Goal: Task Accomplishment & Management: Complete application form

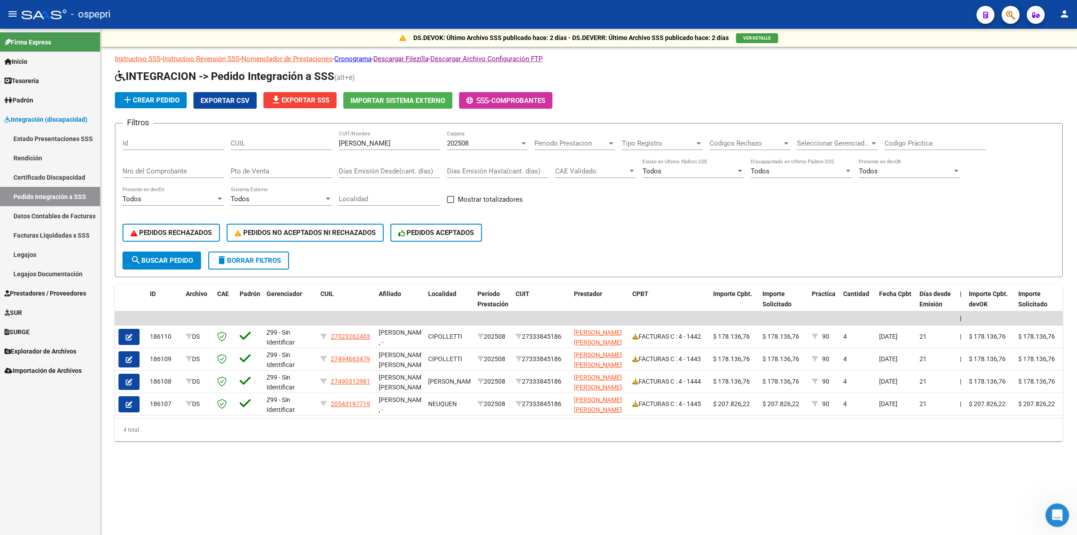
click at [1050, 513] on icon "Abrir Intercom Messenger" at bounding box center [1056, 513] width 15 height 15
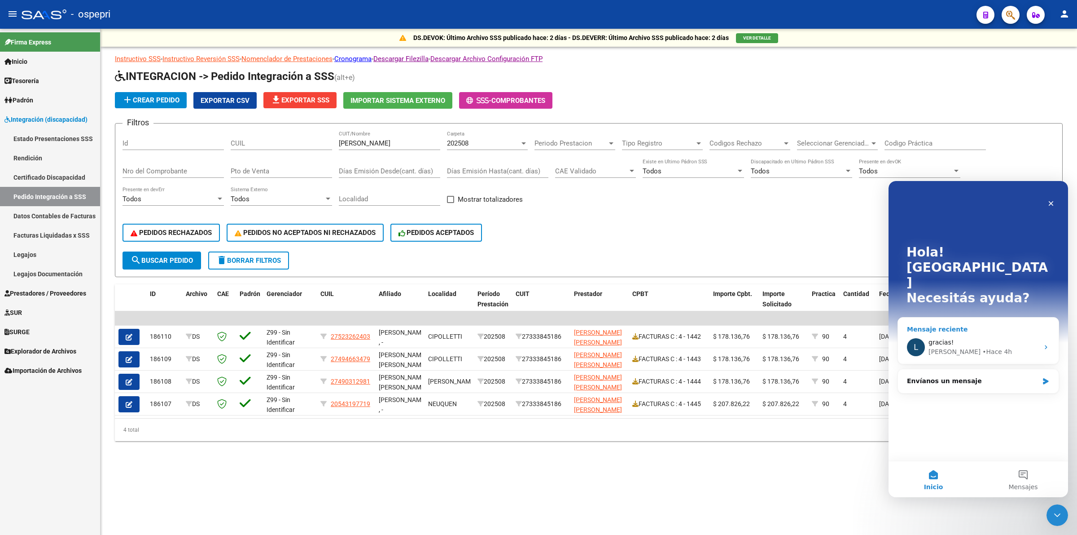
click at [954, 330] on div "L gracias! Ludmila • Hace 4h" at bounding box center [978, 346] width 161 height 33
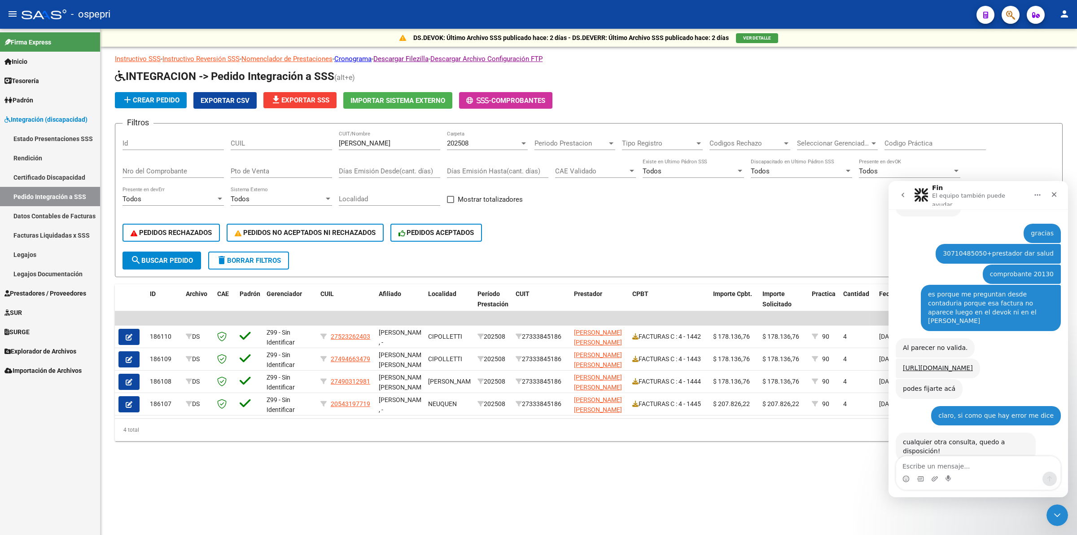
scroll to position [431, 0]
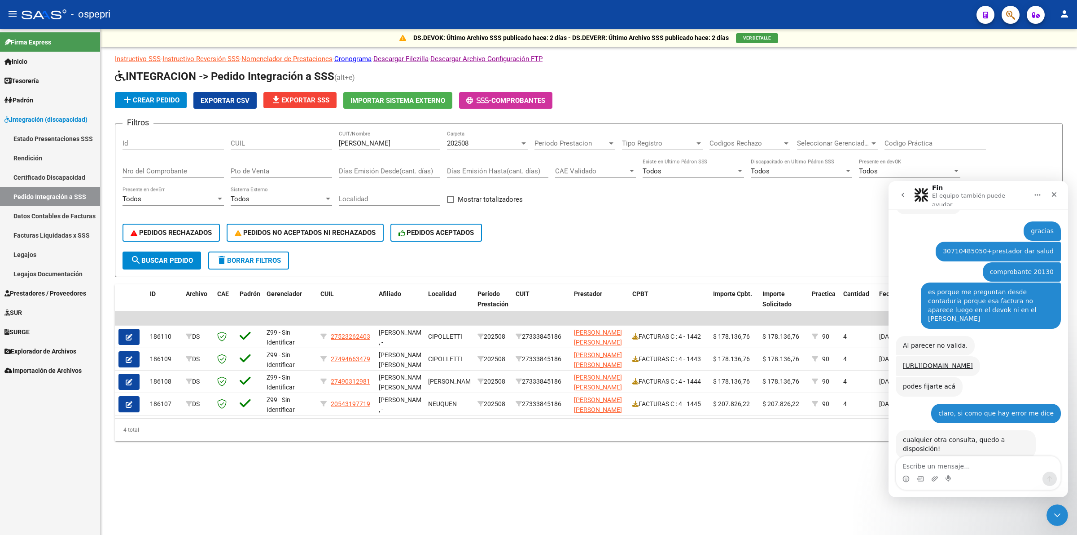
drag, startPoint x: 975, startPoint y: 330, endPoint x: 892, endPoint y: 291, distance: 91.8
click at [892, 291] on div "Buen dia Micaela • Hace 5h Micaela ¡Gracias por tu paciencia! Estamos revisando…" at bounding box center [979, 154] width 180 height 701
copy div "Al parecer no valida. Ludmila • Hace 4h https://servicioscf.afip.gob.ar/publico…"
click at [1057, 193] on icon "Cerrar" at bounding box center [1054, 194] width 7 height 7
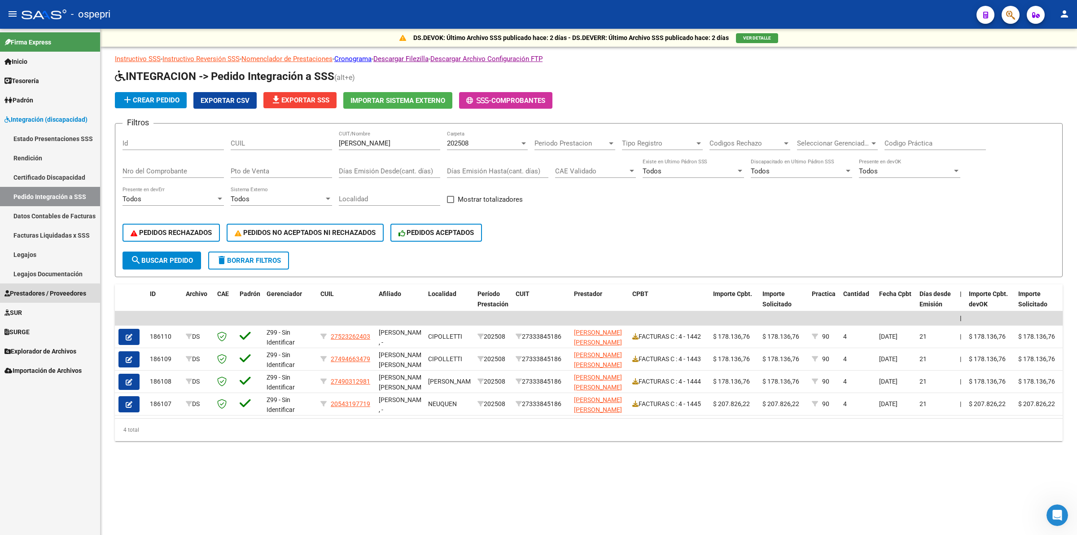
click at [20, 299] on link "Prestadores / Proveedores" at bounding box center [50, 292] width 100 height 19
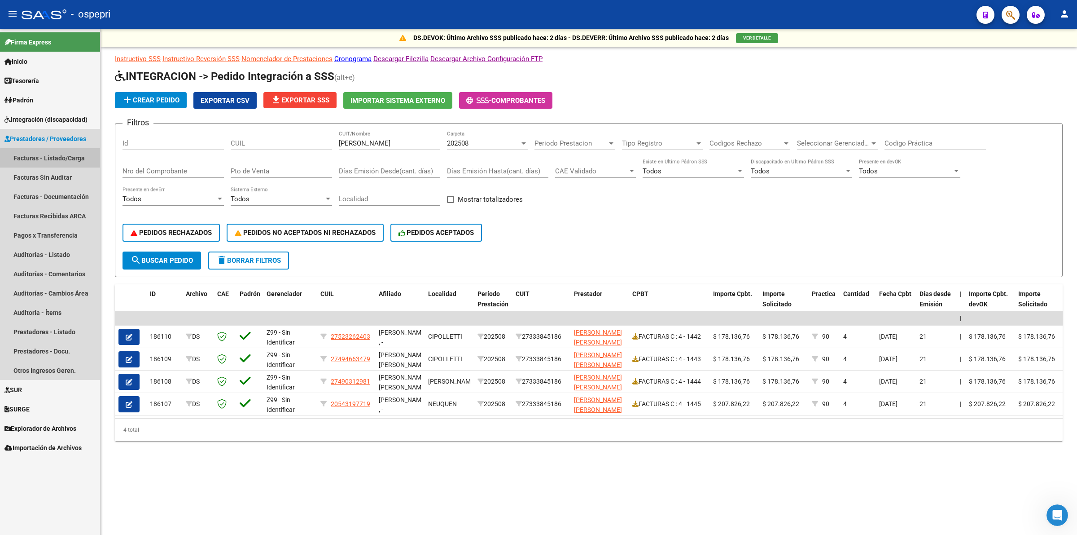
click at [55, 158] on link "Facturas - Listado/Carga" at bounding box center [50, 157] width 100 height 19
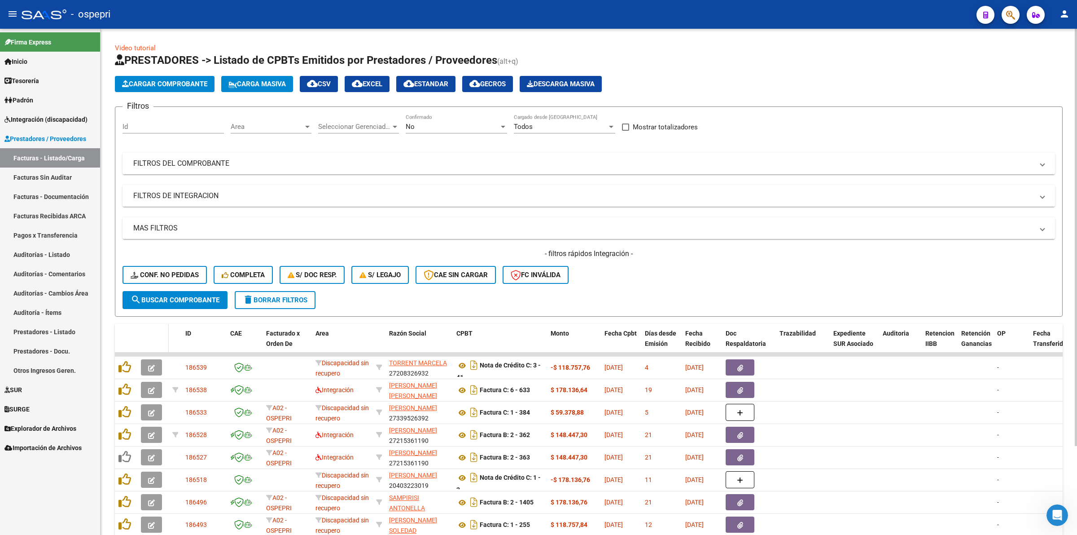
scroll to position [108, 0]
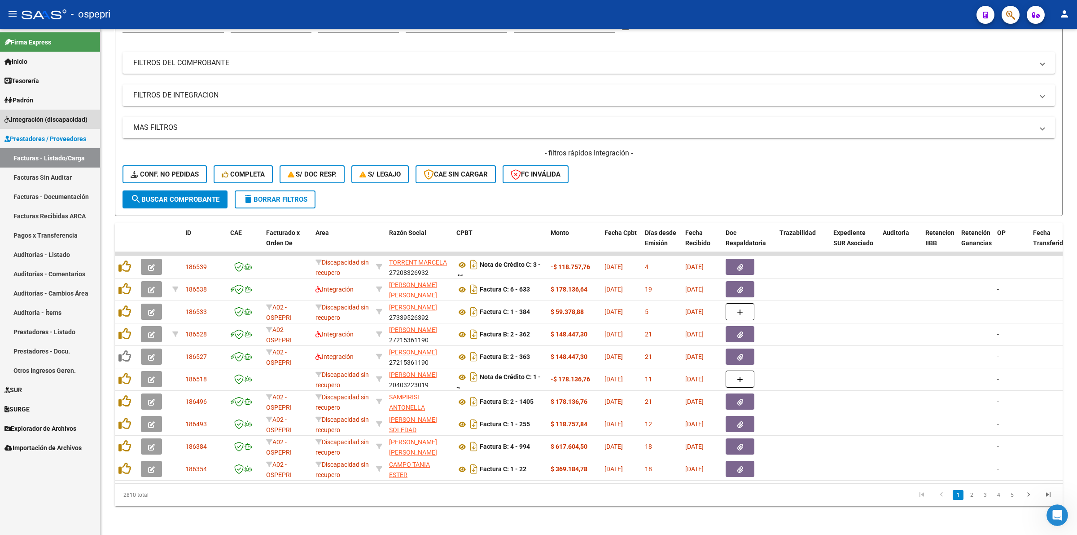
click at [50, 110] on link "Integración (discapacidad)" at bounding box center [50, 119] width 100 height 19
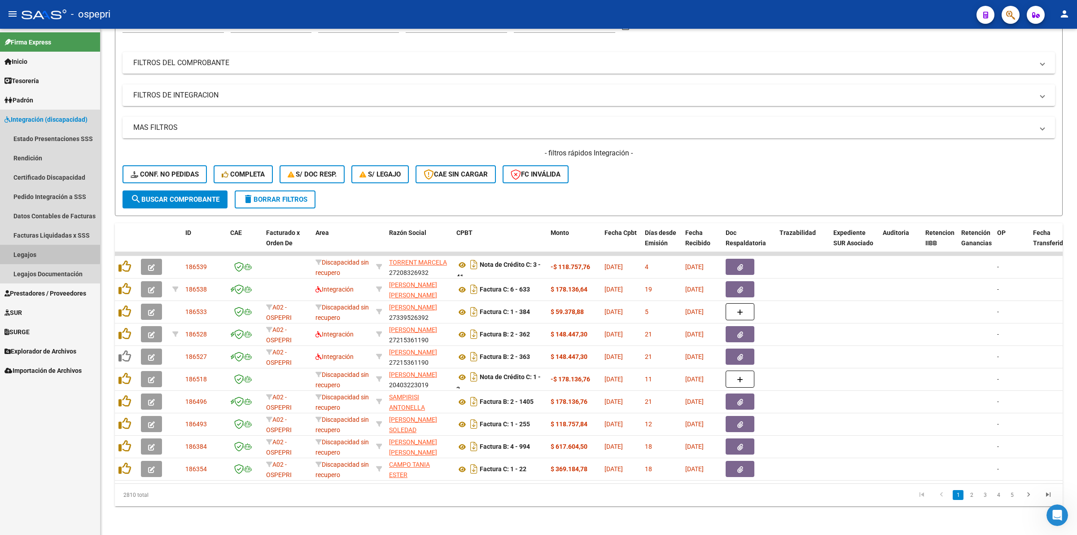
click at [49, 251] on link "Legajos" at bounding box center [50, 254] width 100 height 19
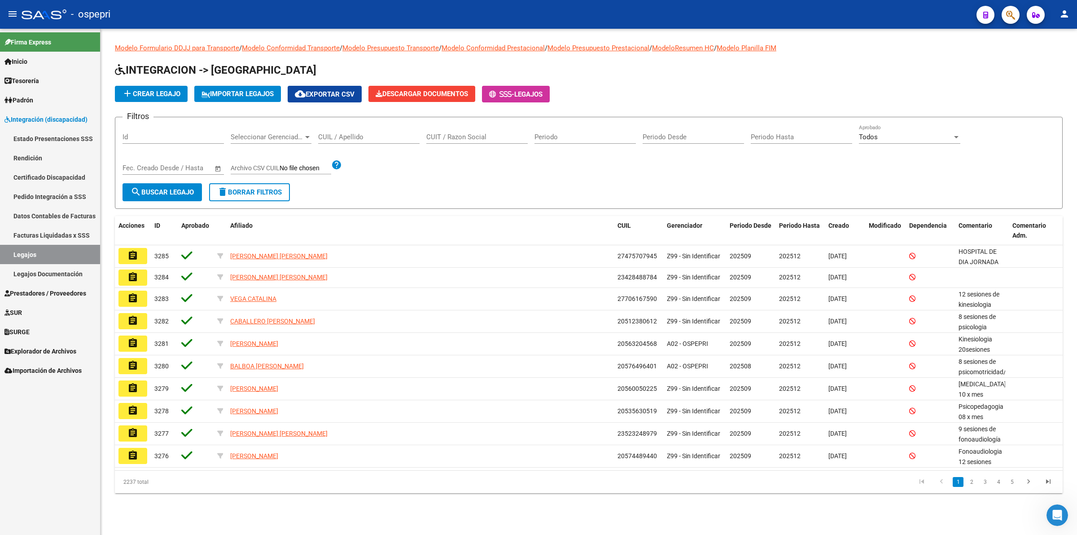
click at [343, 134] on input "CUIL / Apellido" at bounding box center [368, 137] width 101 height 8
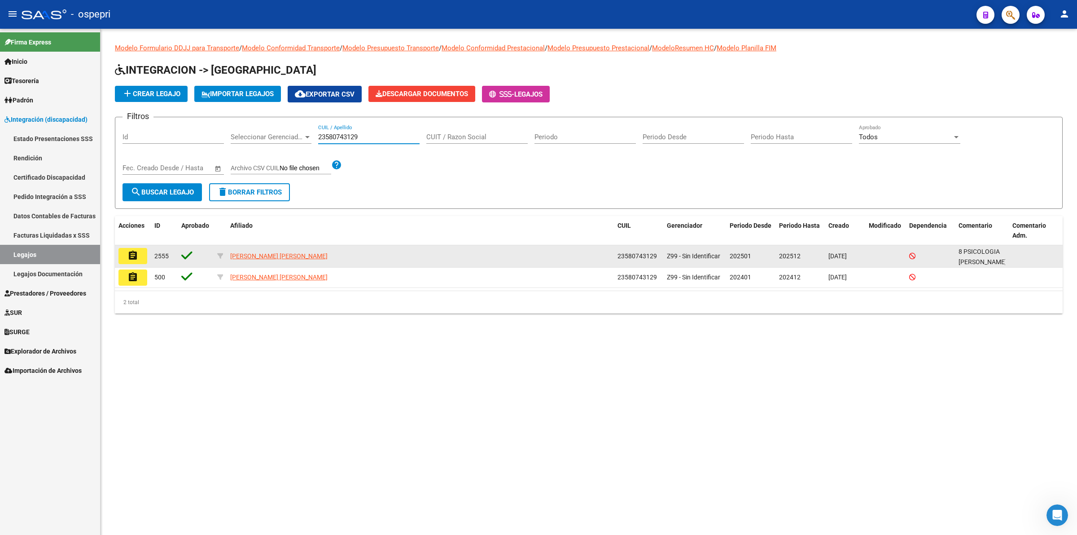
type input "23580743129"
drag, startPoint x: 135, startPoint y: 264, endPoint x: 135, endPoint y: 257, distance: 6.3
click at [135, 263] on datatable-body-cell "assignment" at bounding box center [133, 256] width 36 height 22
click at [135, 257] on mat-icon "assignment" at bounding box center [132, 255] width 11 height 11
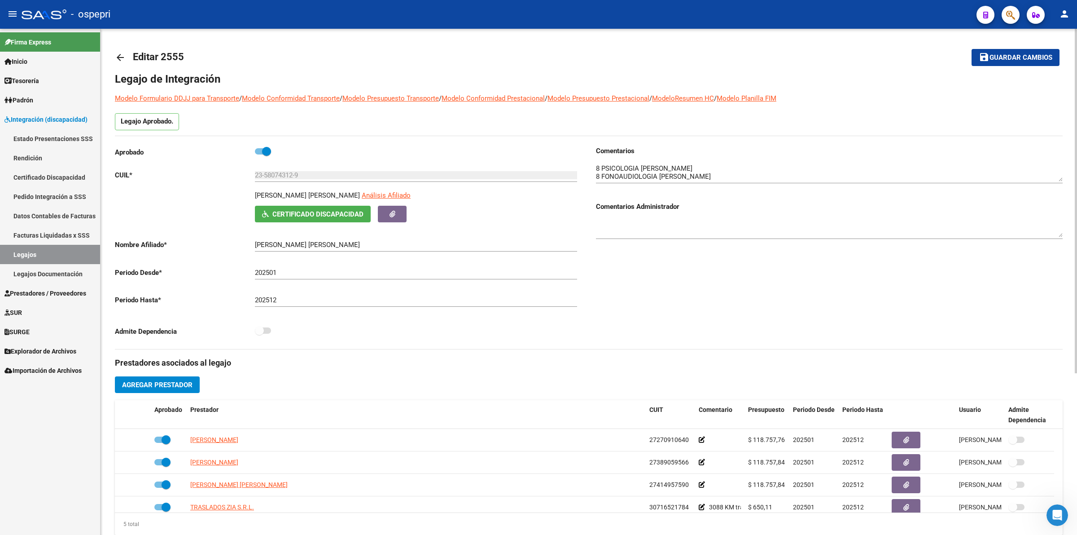
click at [120, 56] on mat-icon "arrow_back" at bounding box center [120, 57] width 11 height 11
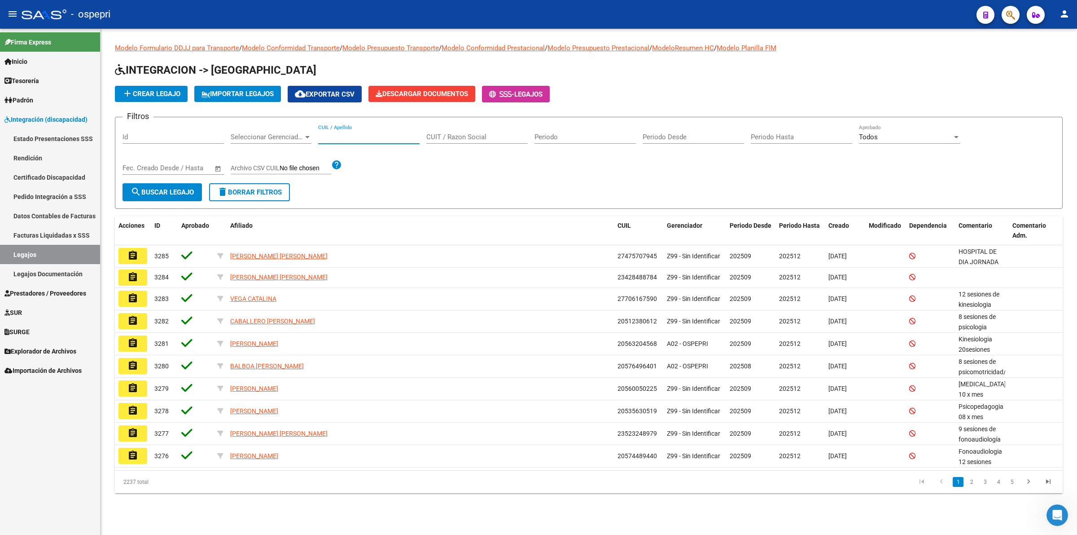
drag, startPoint x: 323, startPoint y: 135, endPoint x: 681, endPoint y: 193, distance: 362.6
click at [325, 135] on input "CUIL / Apellido" at bounding box center [368, 137] width 101 height 8
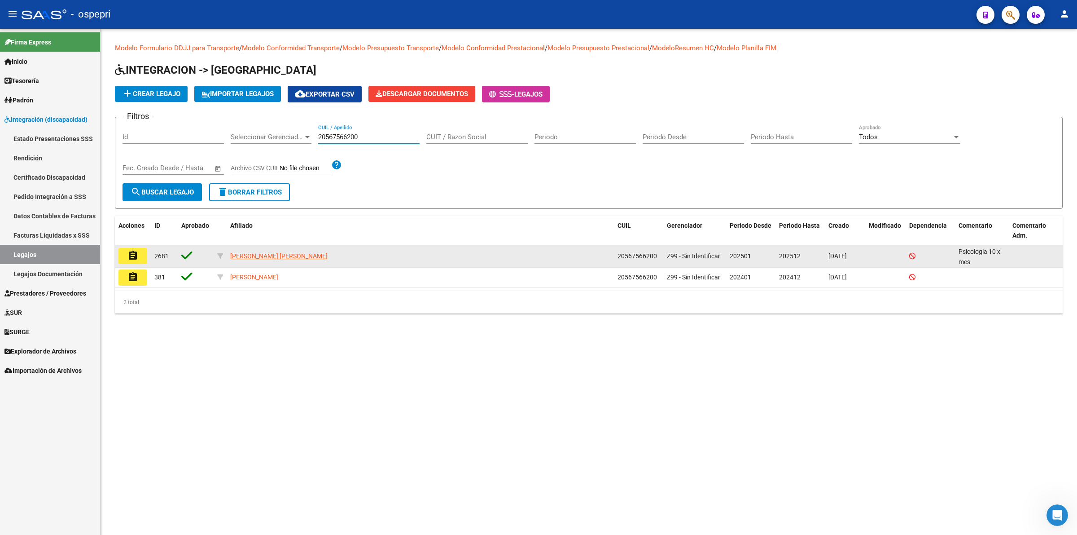
type input "20567566200"
click at [139, 249] on button "assignment" at bounding box center [133, 256] width 29 height 16
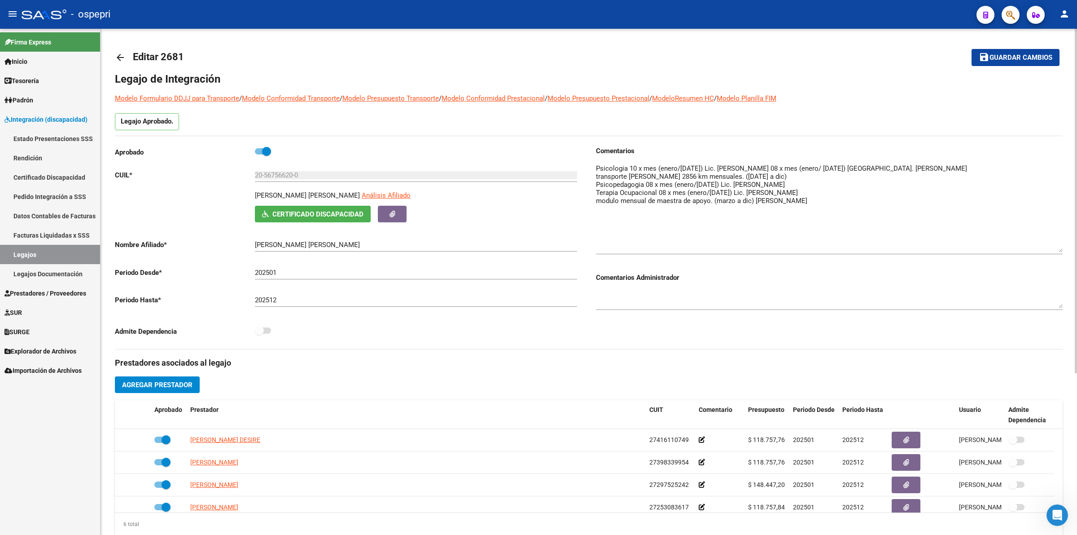
drag, startPoint x: 1061, startPoint y: 176, endPoint x: 1072, endPoint y: 247, distance: 72.3
click at [1072, 247] on div "arrow_back Editar 2681 save Guardar cambios Legajo de Integración Modelo Formul…" at bounding box center [589, 400] width 977 height 743
drag, startPoint x: 112, startPoint y: 53, endPoint x: 130, endPoint y: 66, distance: 22.4
click at [114, 53] on div "arrow_back Editar 2681 save Guardar cambios Legajo de Integración Modelo Formul…" at bounding box center [589, 400] width 977 height 743
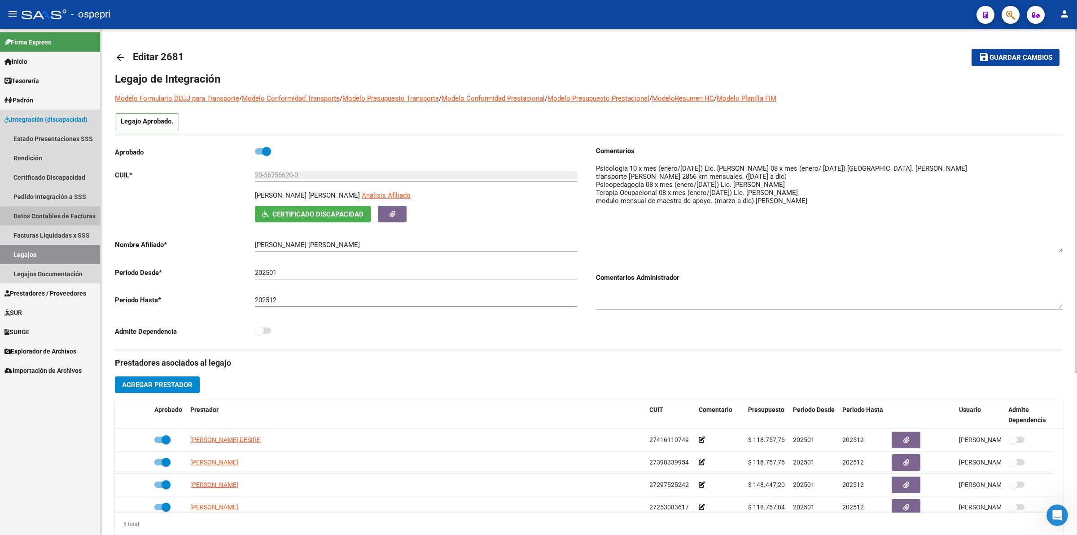
drag, startPoint x: 64, startPoint y: 205, endPoint x: 111, endPoint y: 205, distance: 47.1
click at [64, 206] on link "Datos Contables de Facturas" at bounding box center [50, 215] width 100 height 19
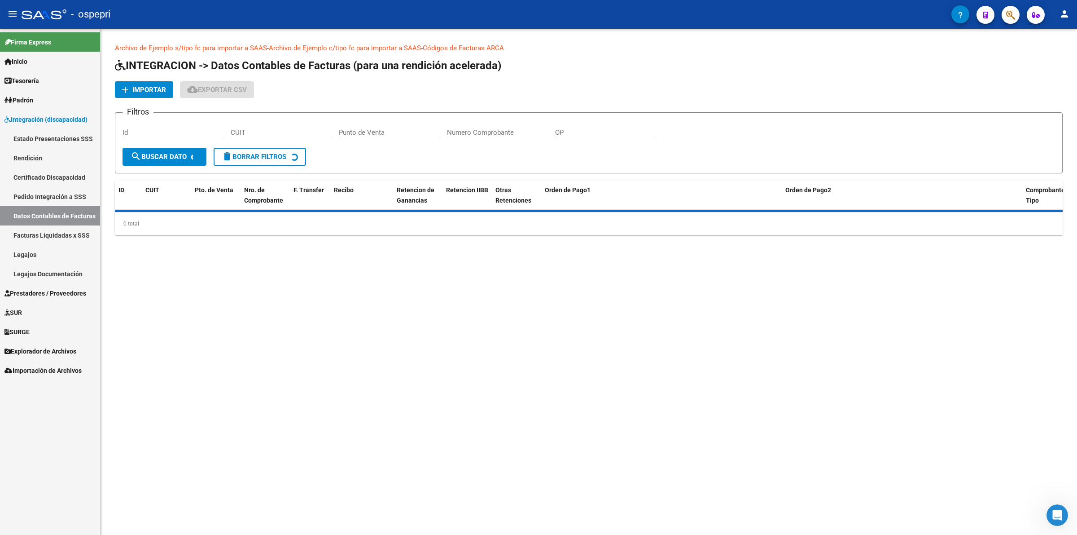
click at [61, 197] on link "Pedido Integración a SSS" at bounding box center [50, 196] width 100 height 19
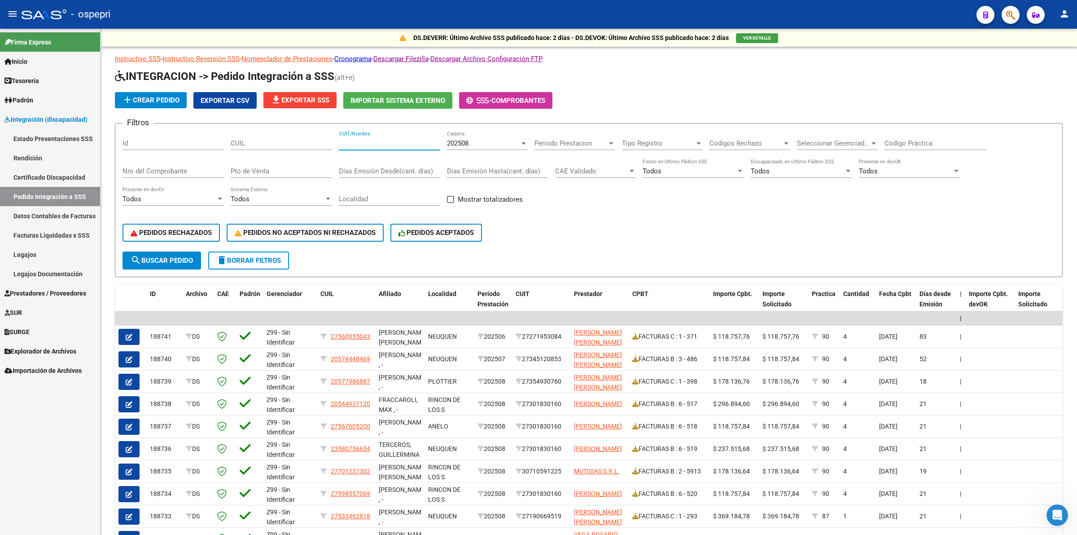
click at [355, 143] on input "CUIT/Nombre" at bounding box center [389, 143] width 101 height 8
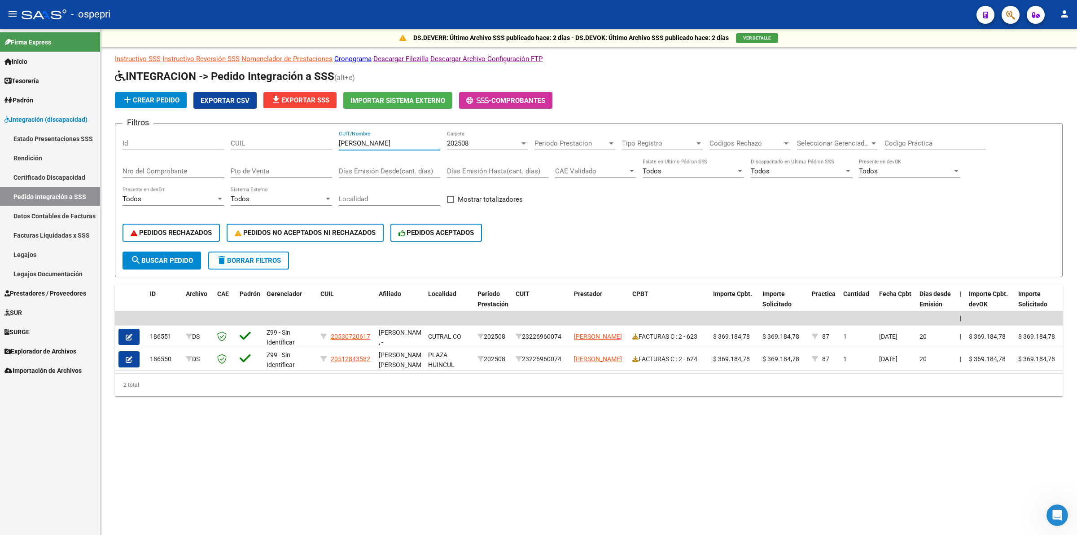
type input "larraza"
click at [46, 293] on span "Prestadores / Proveedores" at bounding box center [45, 293] width 82 height 10
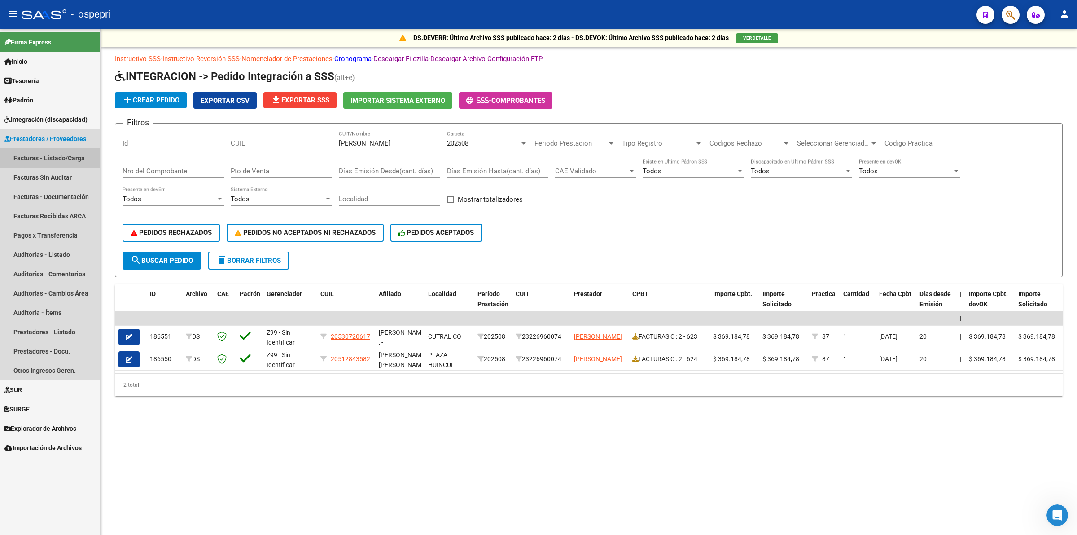
click at [54, 162] on link "Facturas - Listado/Carga" at bounding box center [50, 157] width 100 height 19
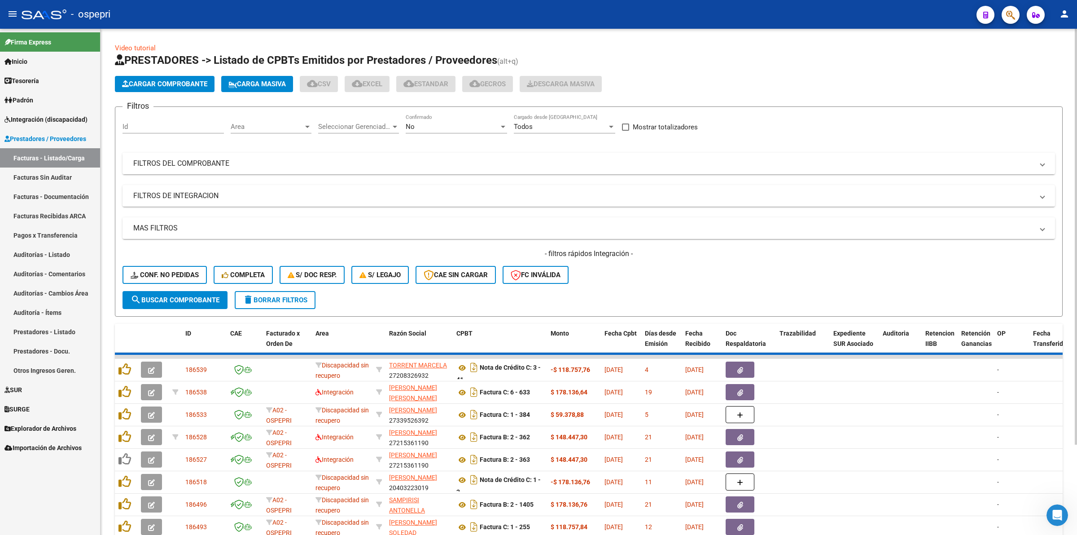
drag, startPoint x: 195, startPoint y: 154, endPoint x: 372, endPoint y: 171, distance: 177.2
click at [202, 154] on mat-expansion-panel-header "FILTROS DEL COMPROBANTE" at bounding box center [589, 164] width 933 height 22
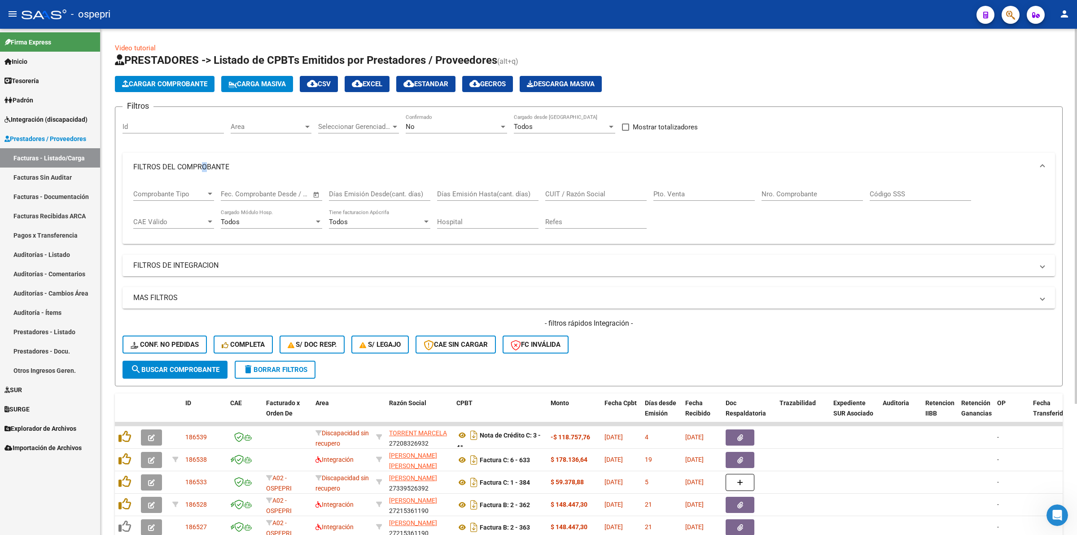
click at [585, 193] on input "CUIT / Razón Social" at bounding box center [595, 194] width 101 height 8
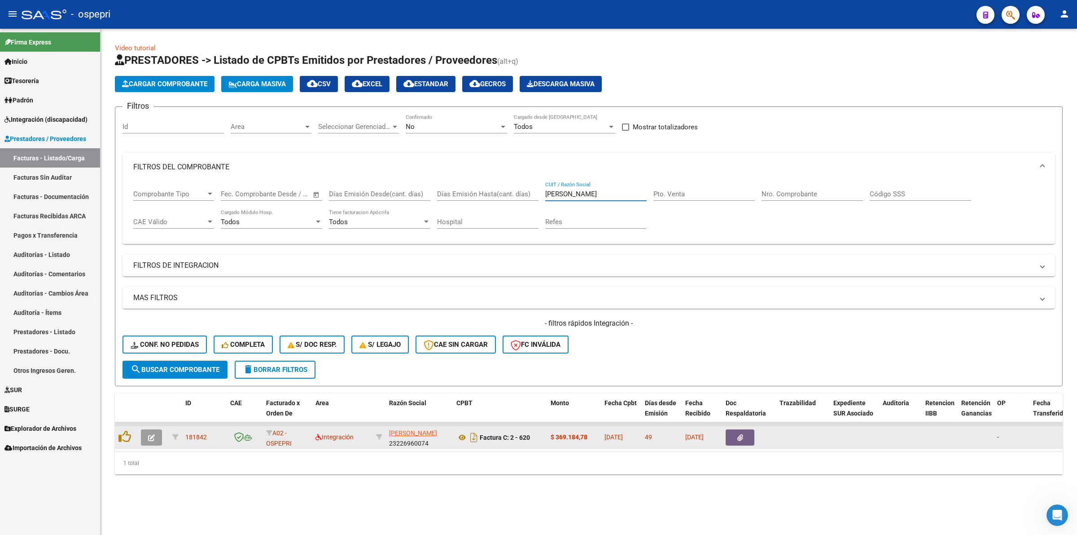
type input "larraza"
click at [154, 434] on icon "button" at bounding box center [151, 437] width 7 height 7
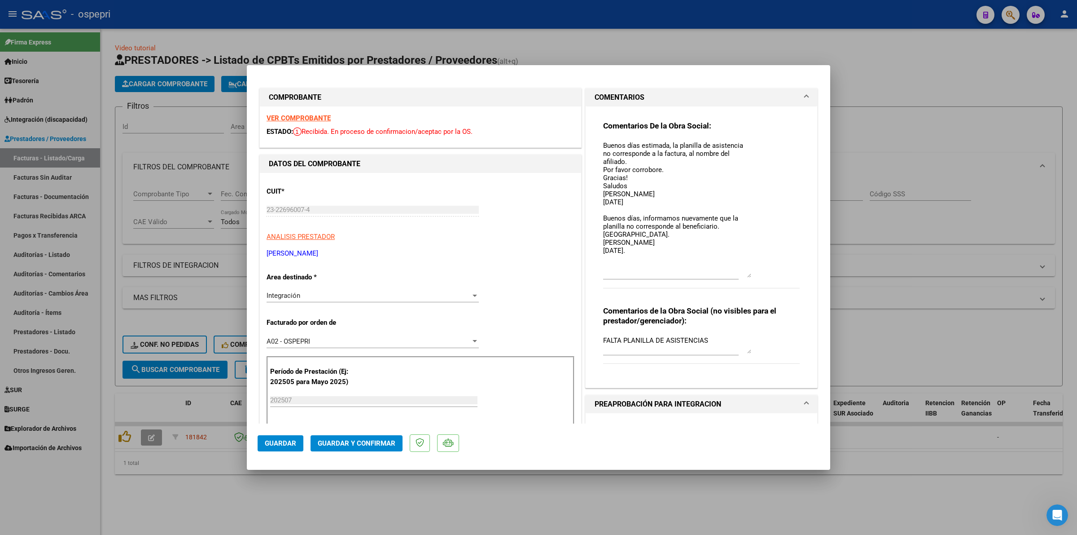
drag, startPoint x: 741, startPoint y: 152, endPoint x: 773, endPoint y: 269, distance: 121.9
click at [772, 270] on div "Comentarios De la Obra Social: Buenos días estimada, la planilla de asistencia …" at bounding box center [701, 209] width 197 height 177
click at [283, 115] on strong "VER COMPROBANTE" at bounding box center [299, 118] width 64 height 8
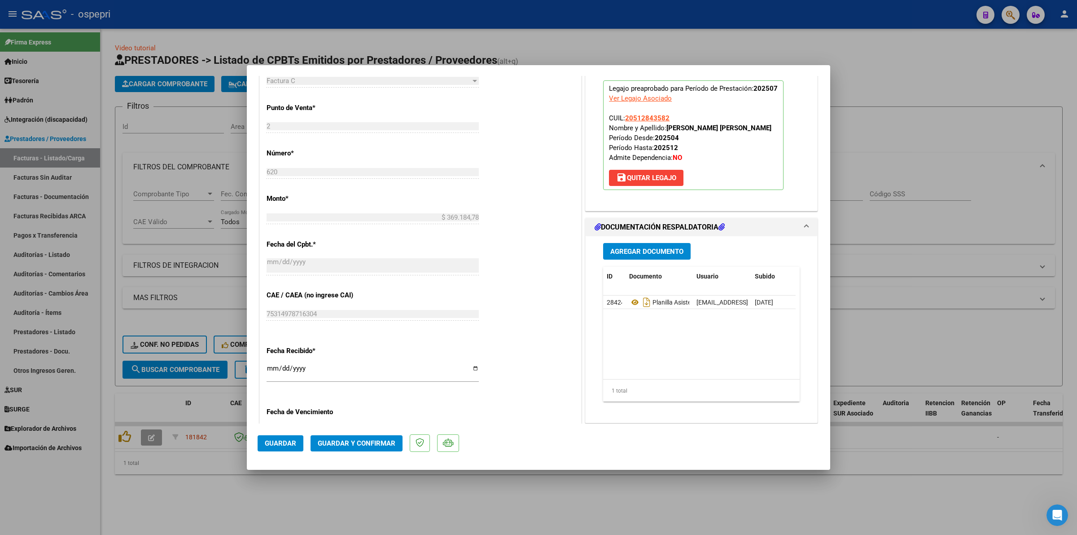
scroll to position [393, 0]
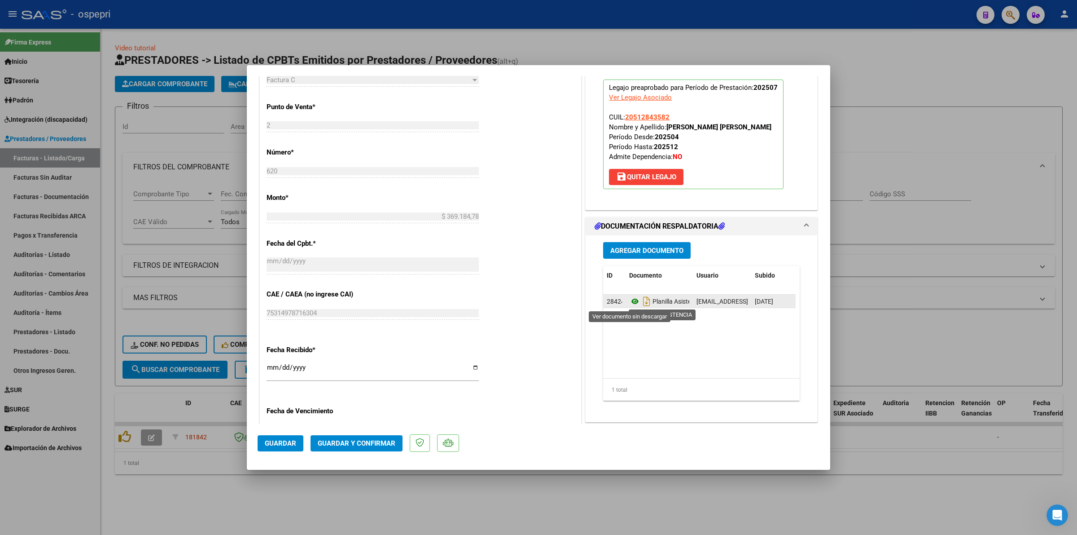
click at [629, 303] on icon at bounding box center [635, 301] width 12 height 11
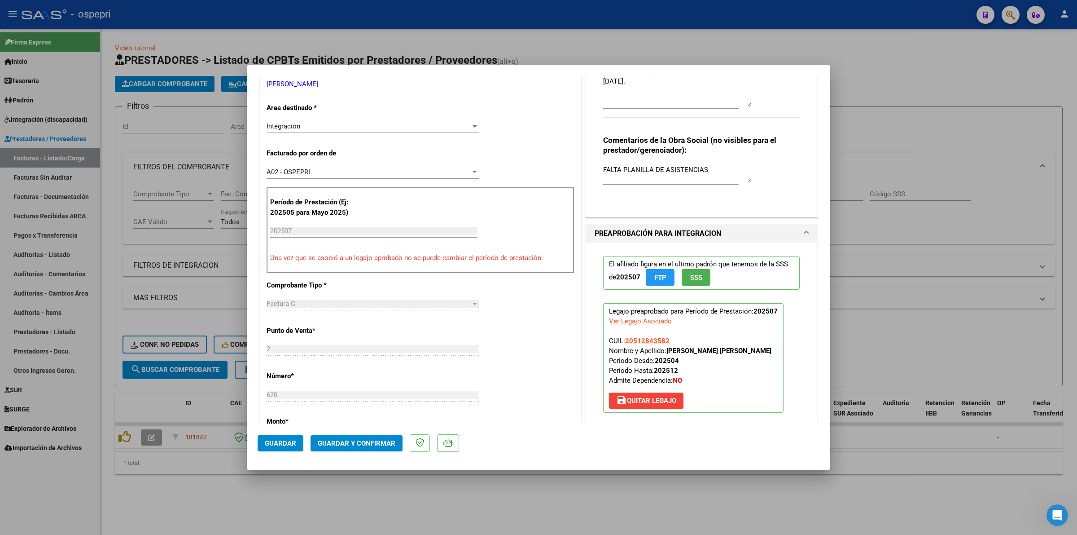
scroll to position [0, 0]
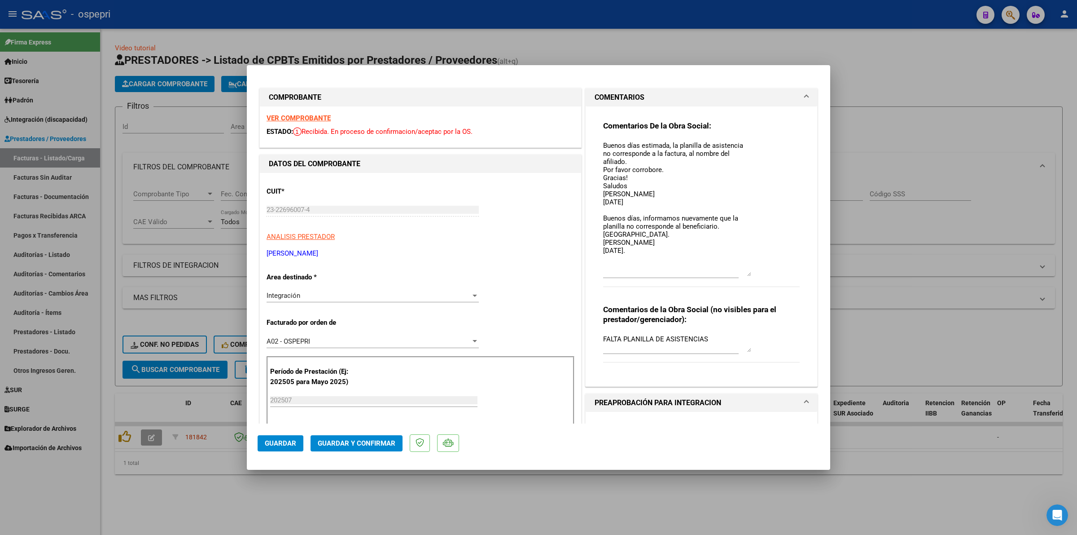
type input "$ 0,00"
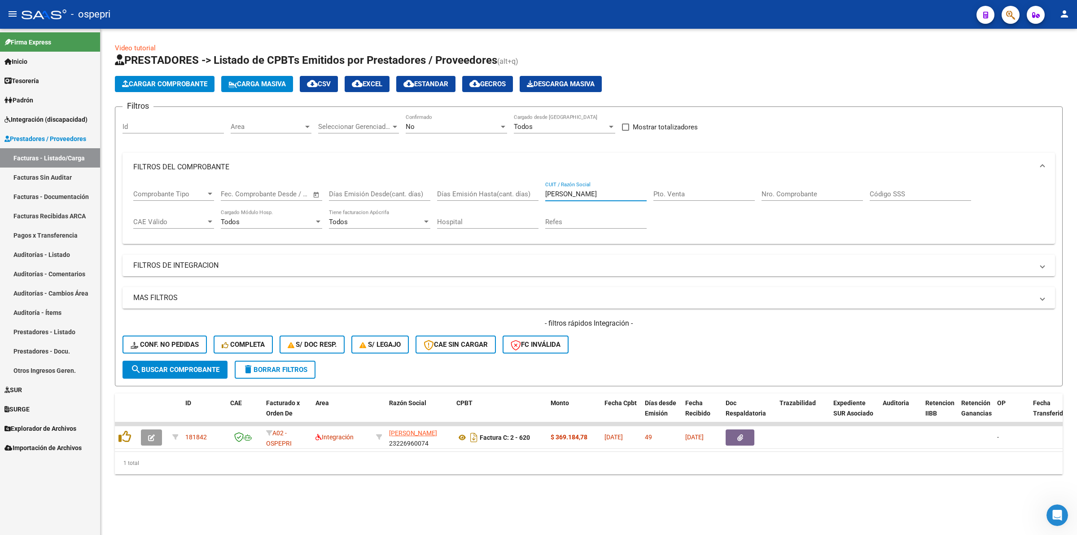
drag, startPoint x: 575, startPoint y: 193, endPoint x: 449, endPoint y: 192, distance: 126.1
click at [449, 192] on div "Comprobante Tipo Comprobante Tipo Fecha inicio – Fecha fin Fec. Comprobante Des…" at bounding box center [588, 209] width 911 height 56
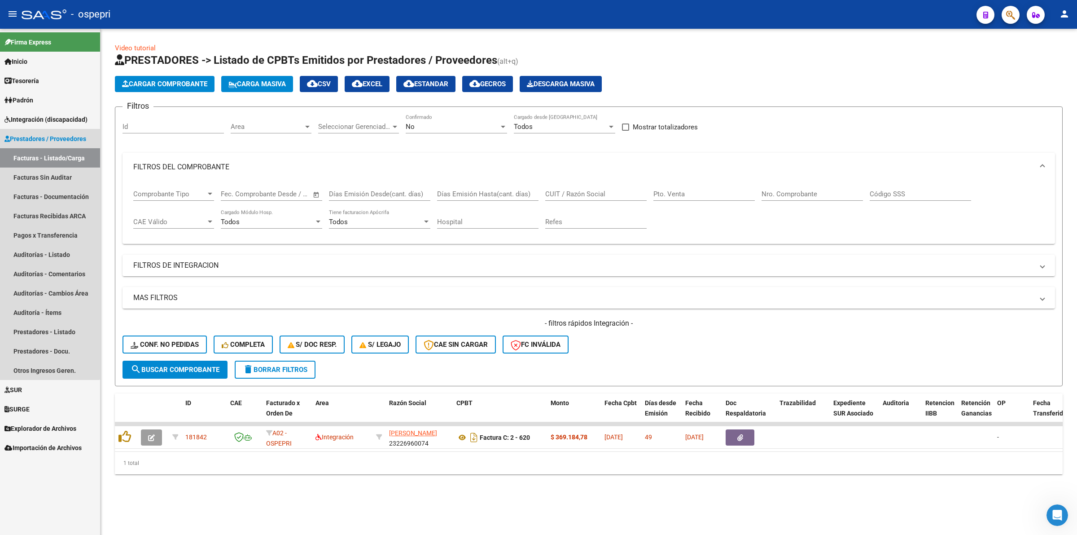
click at [27, 115] on span "Integración (discapacidad)" at bounding box center [45, 119] width 83 height 10
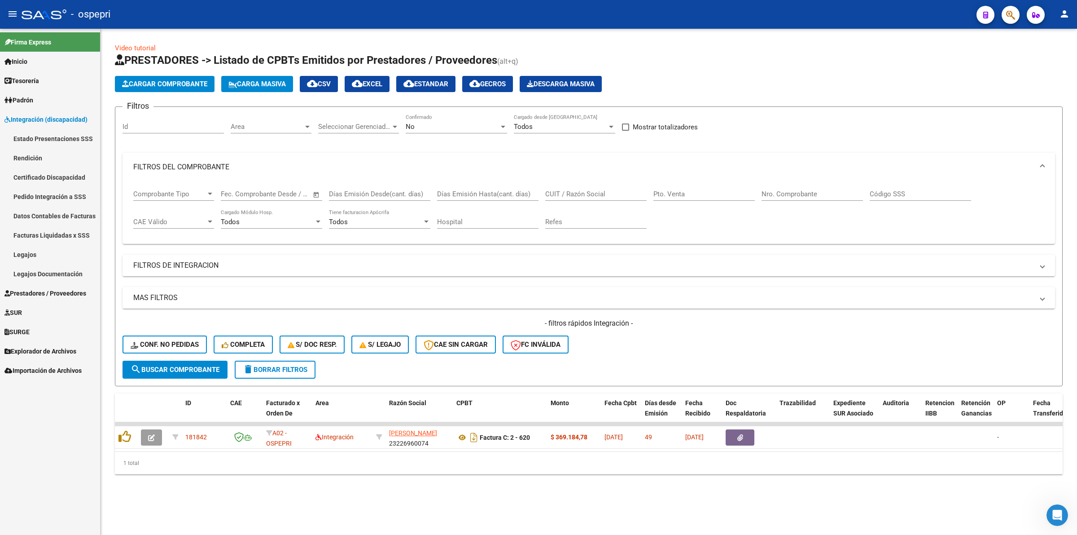
click at [48, 196] on link "Pedido Integración a SSS" at bounding box center [50, 196] width 100 height 19
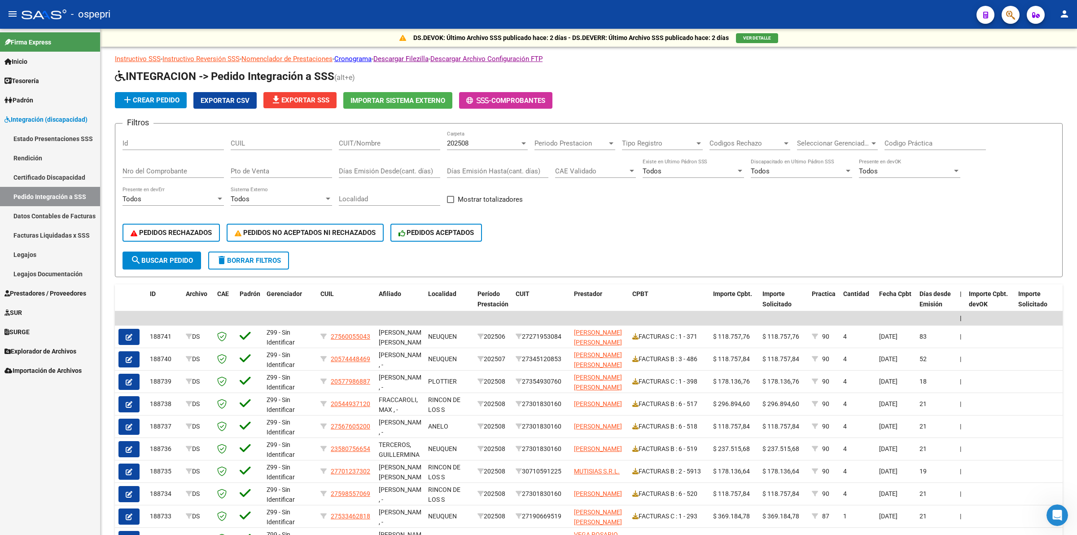
click at [68, 350] on span "Explorador de Archivos" at bounding box center [40, 351] width 72 height 10
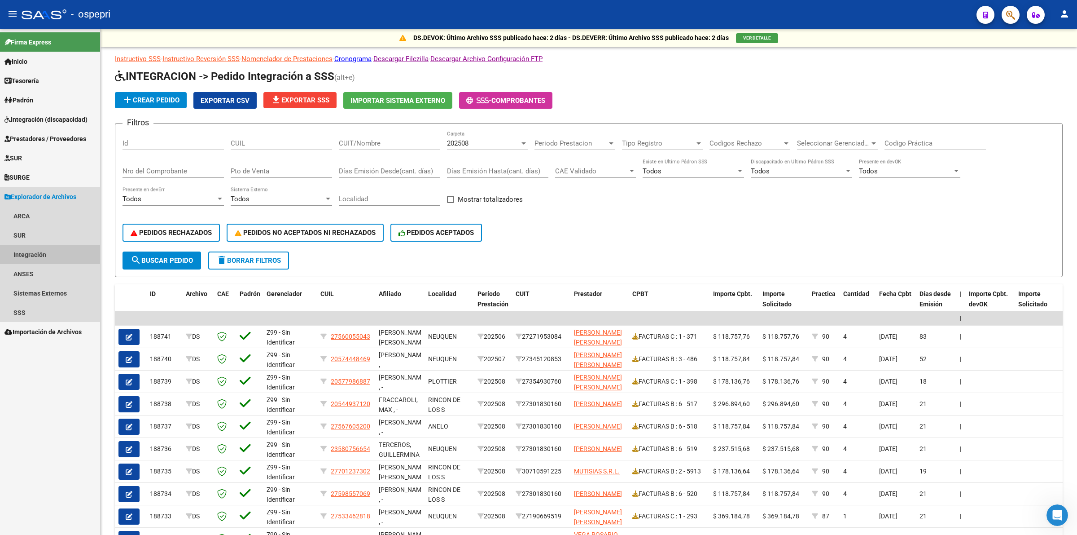
click at [68, 250] on link "Integración" at bounding box center [50, 254] width 100 height 19
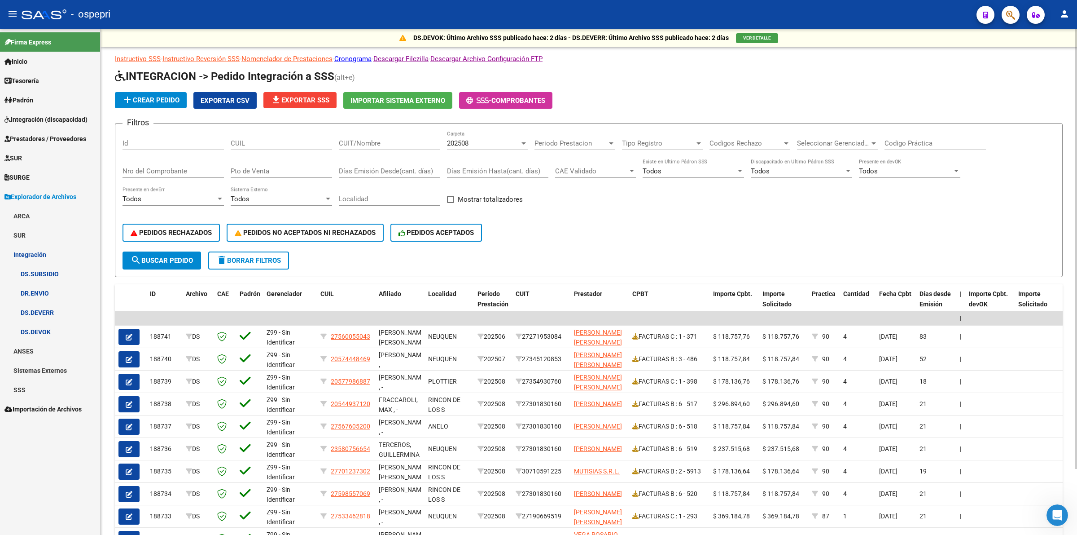
drag, startPoint x: 355, startPoint y: 131, endPoint x: 360, endPoint y: 144, distance: 13.5
click at [357, 136] on div "CUIT/Nombre" at bounding box center [389, 140] width 101 height 19
drag, startPoint x: 360, startPoint y: 144, endPoint x: 369, endPoint y: 148, distance: 10.0
click at [362, 144] on input "CUIT/Nombre" at bounding box center [389, 143] width 101 height 8
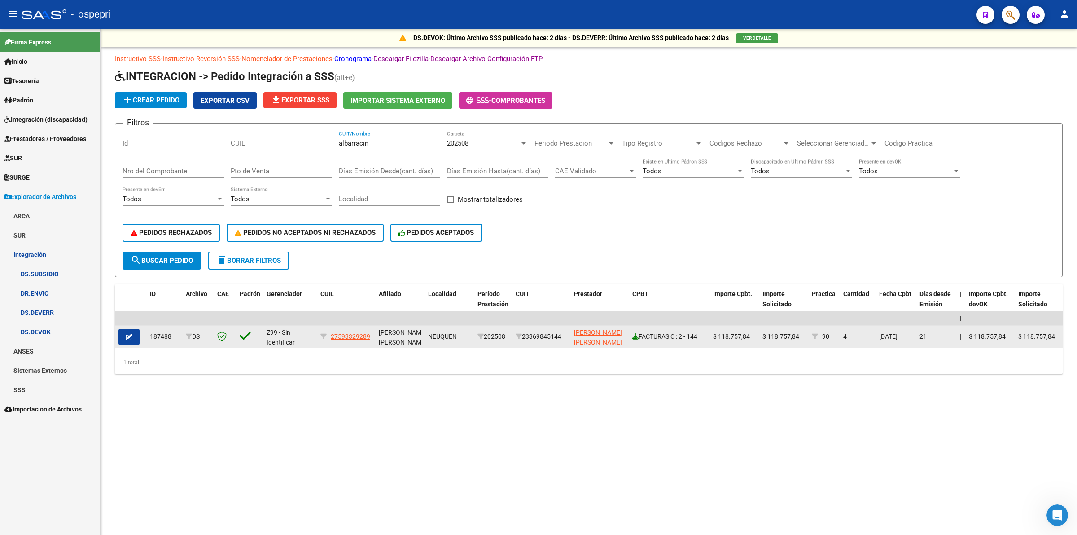
type input "albarracin"
click at [635, 335] on icon at bounding box center [636, 336] width 6 height 6
click at [126, 335] on icon "button" at bounding box center [129, 337] width 7 height 7
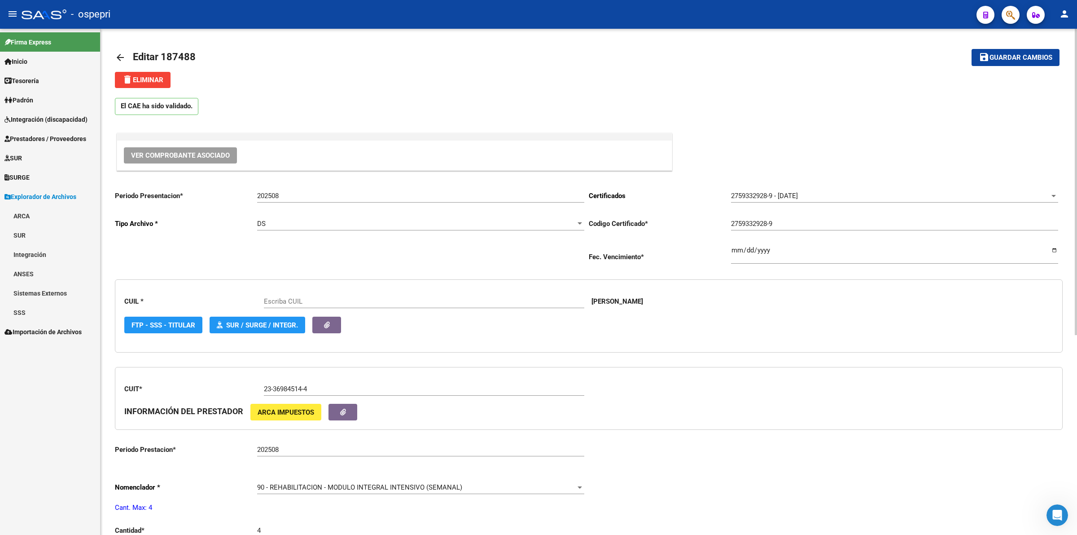
click at [214, 155] on span "Ver Comprobante Asociado" at bounding box center [180, 155] width 99 height 8
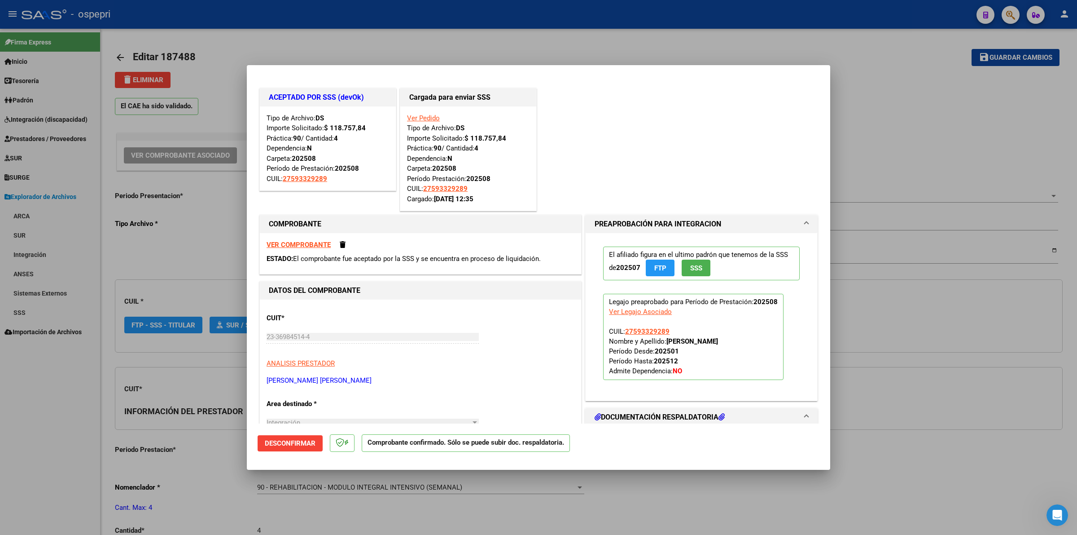
type input "27593329289"
click at [342, 245] on span at bounding box center [343, 244] width 6 height 7
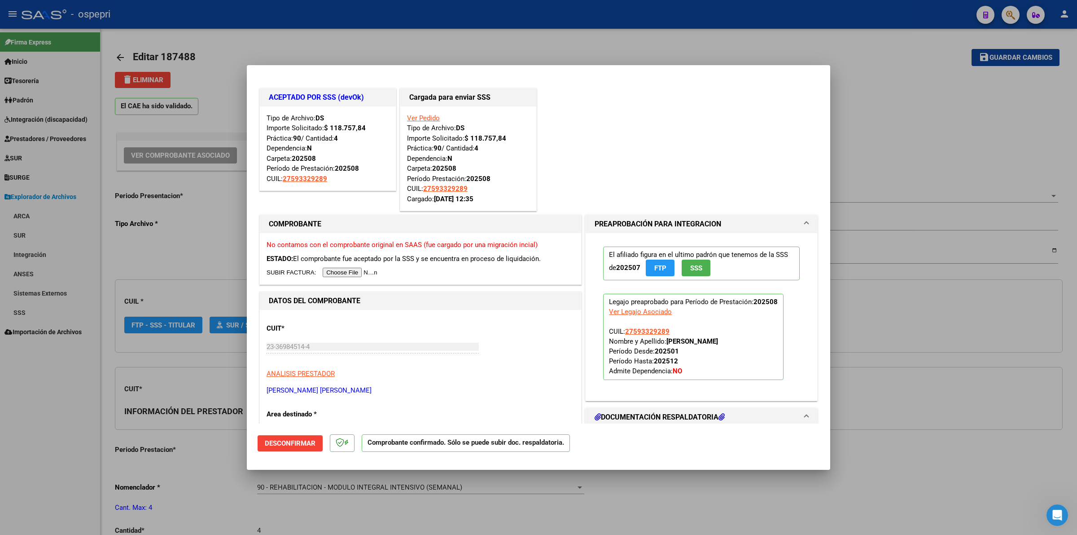
click at [360, 272] on input "file" at bounding box center [324, 272] width 114 height 9
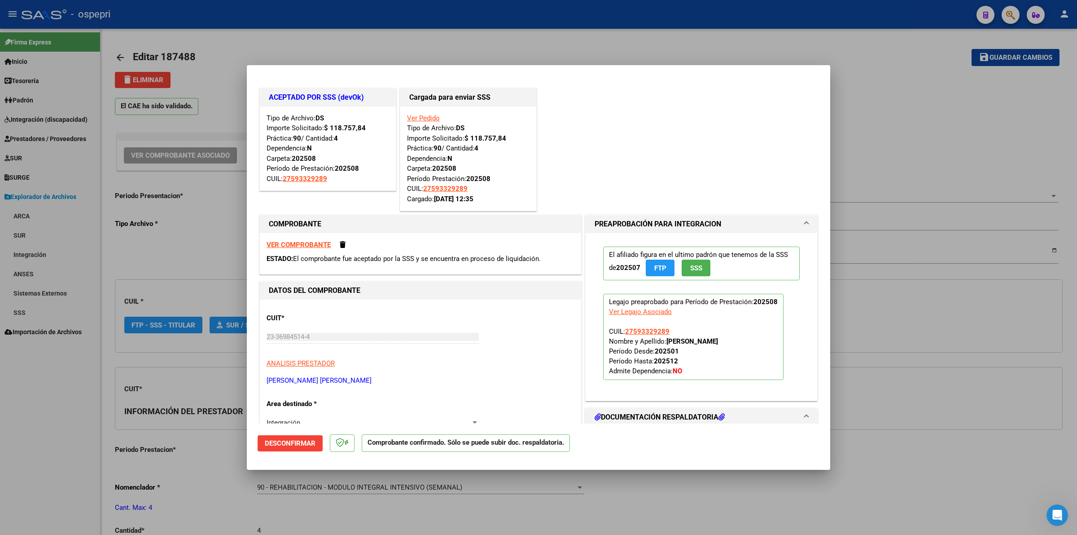
type input "$ 0,00"
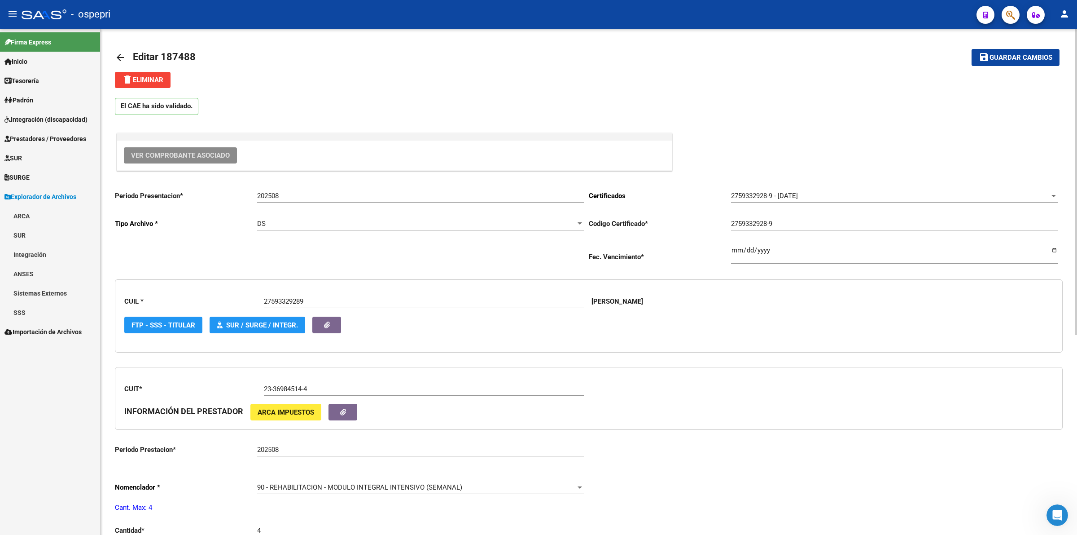
click at [162, 82] on span "delete Eliminar" at bounding box center [142, 80] width 41 height 8
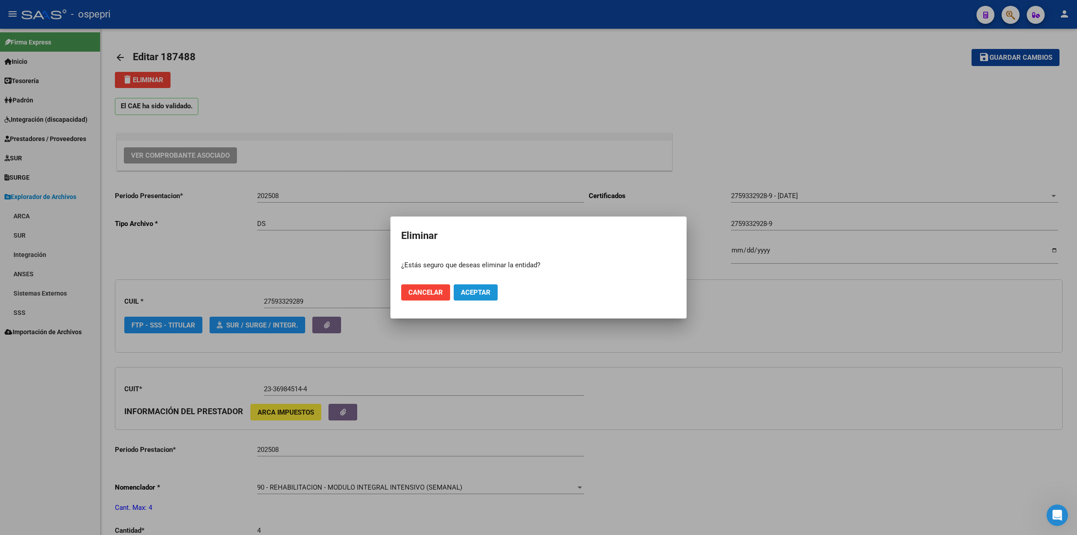
click at [476, 289] on span "Aceptar" at bounding box center [476, 292] width 30 height 8
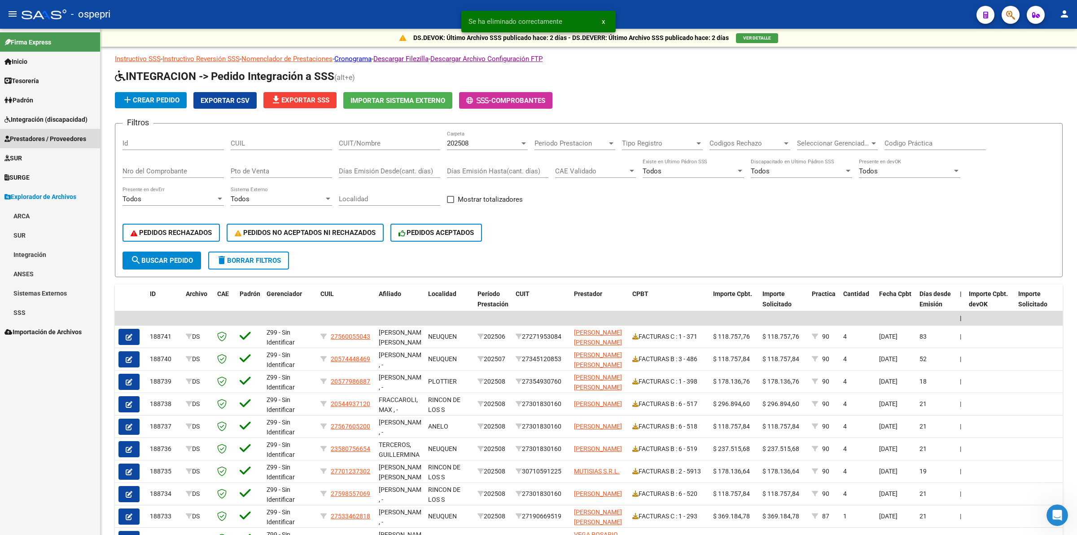
click at [72, 139] on span "Prestadores / Proveedores" at bounding box center [45, 139] width 82 height 10
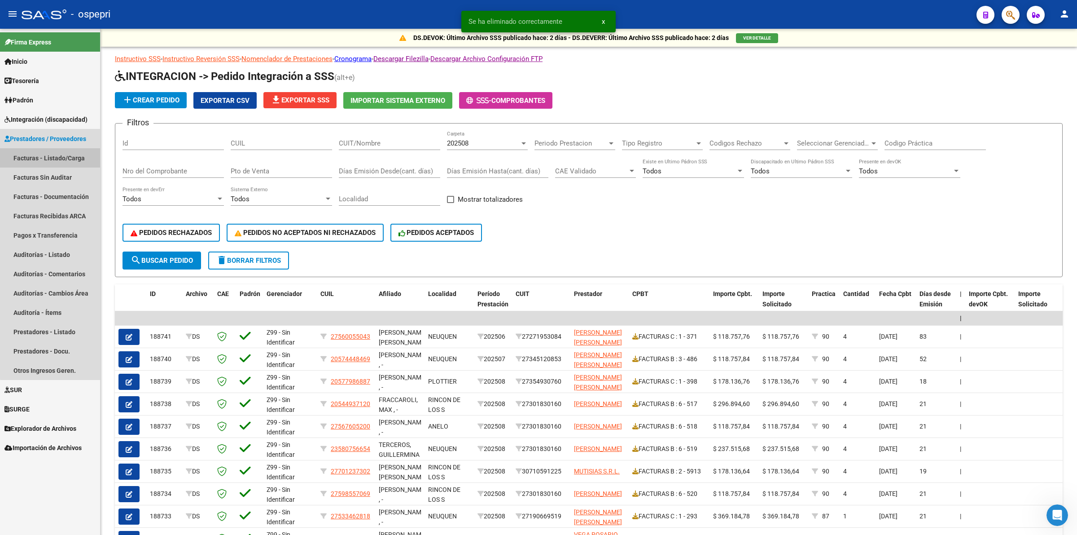
click at [77, 154] on link "Facturas - Listado/Carga" at bounding box center [50, 157] width 100 height 19
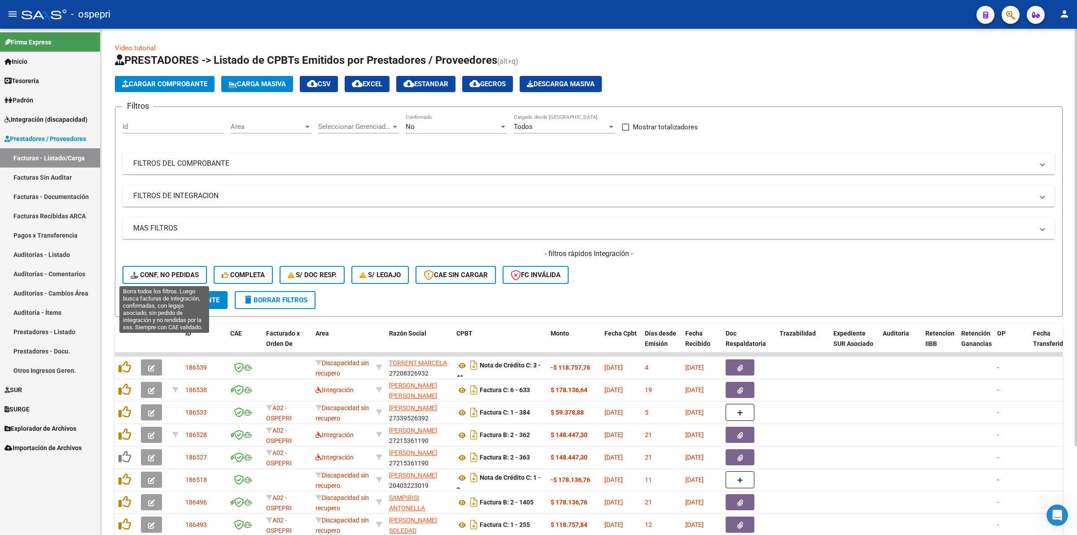
click at [188, 275] on span "Conf. no pedidas" at bounding box center [165, 275] width 68 height 8
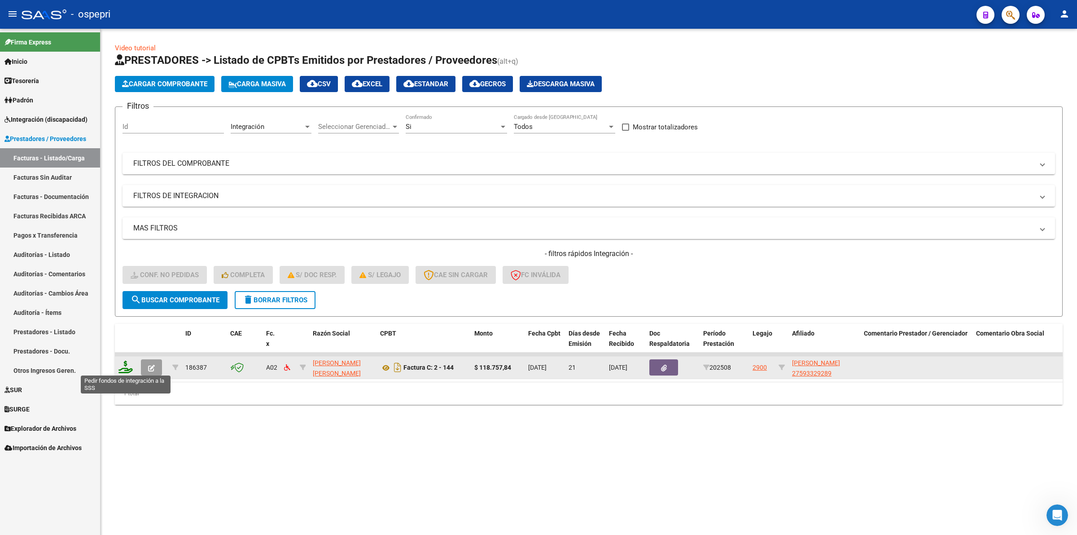
click at [127, 360] on icon at bounding box center [126, 366] width 14 height 13
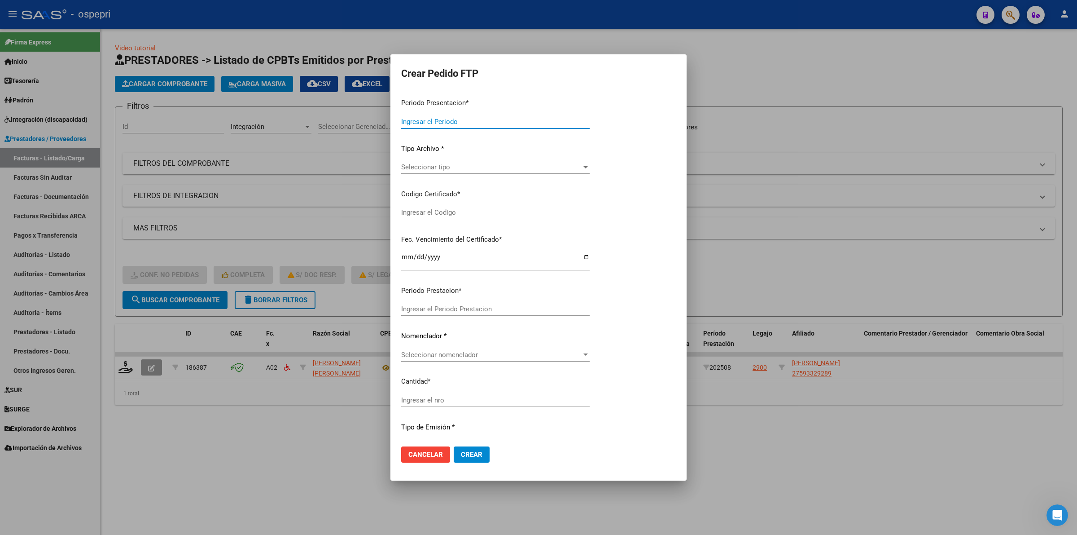
type input "202508"
type input "$ 118.757,84"
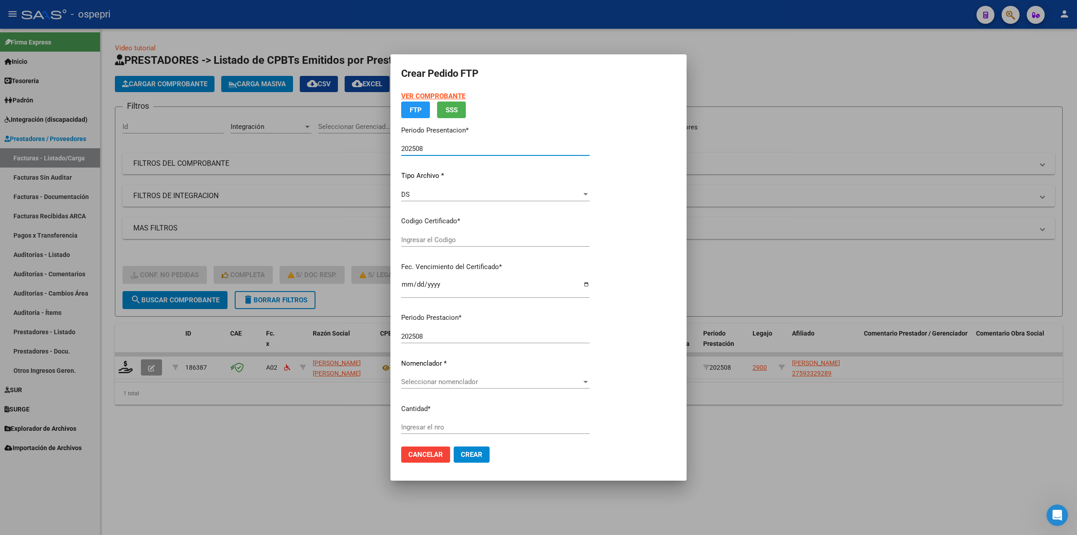
type input "2759332928-9"
type input "2026-05-05"
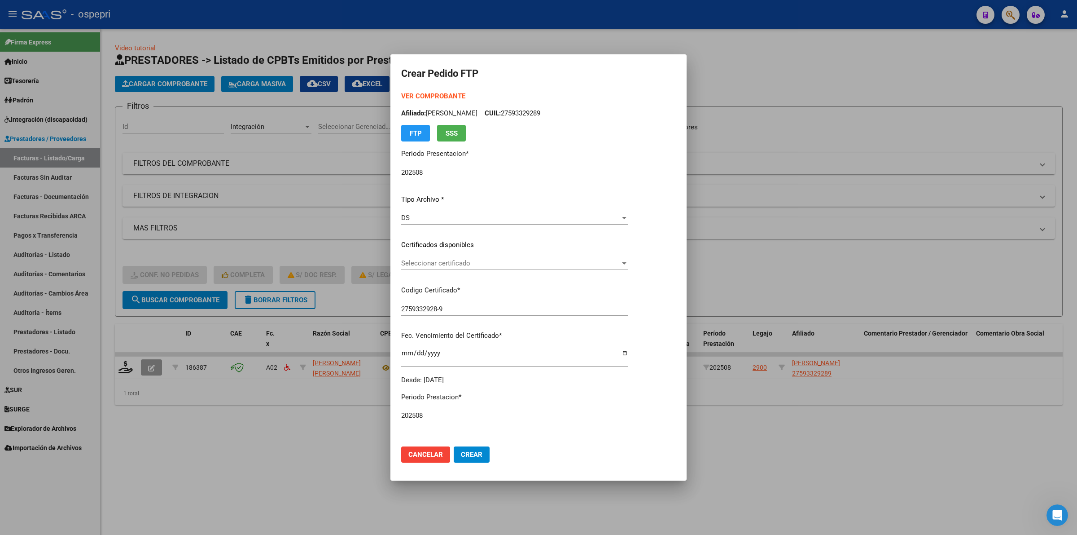
click at [460, 95] on strong "VER COMPROBANTE" at bounding box center [433, 96] width 64 height 8
click at [435, 451] on span "Cancelar" at bounding box center [426, 454] width 35 height 8
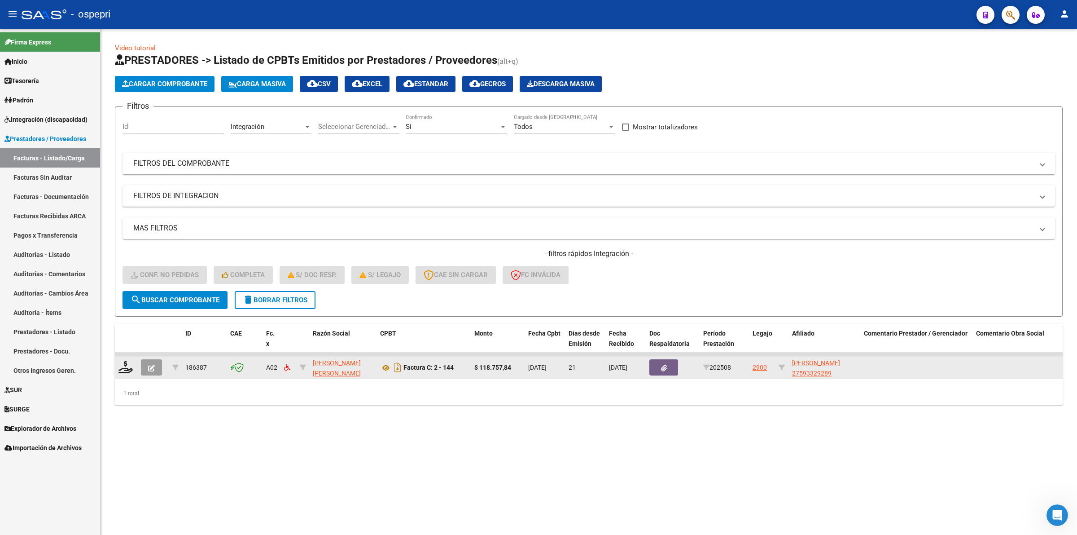
click at [151, 365] on icon "button" at bounding box center [151, 368] width 7 height 7
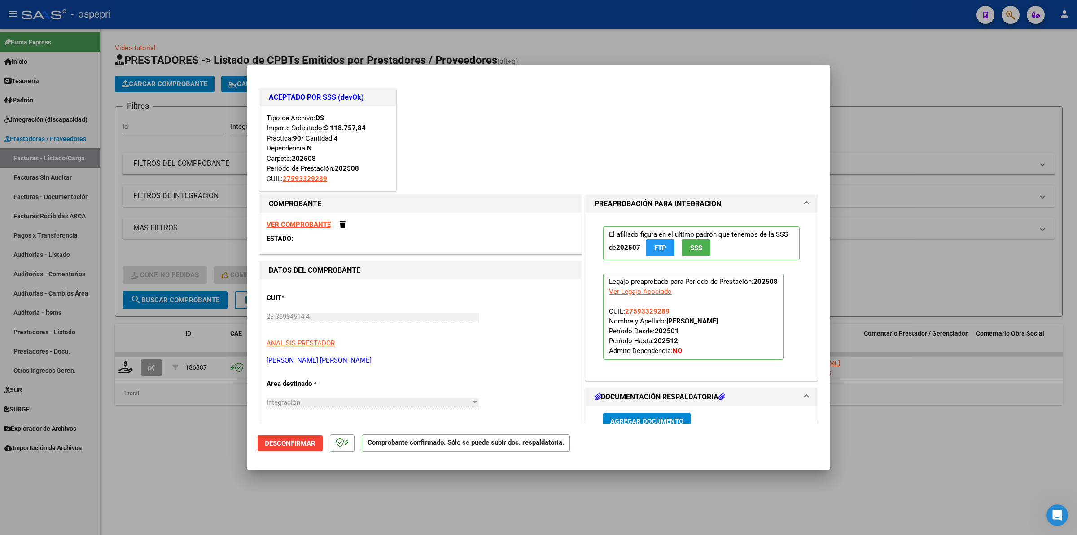
click at [312, 439] on span "Desconfirmar" at bounding box center [290, 443] width 51 height 8
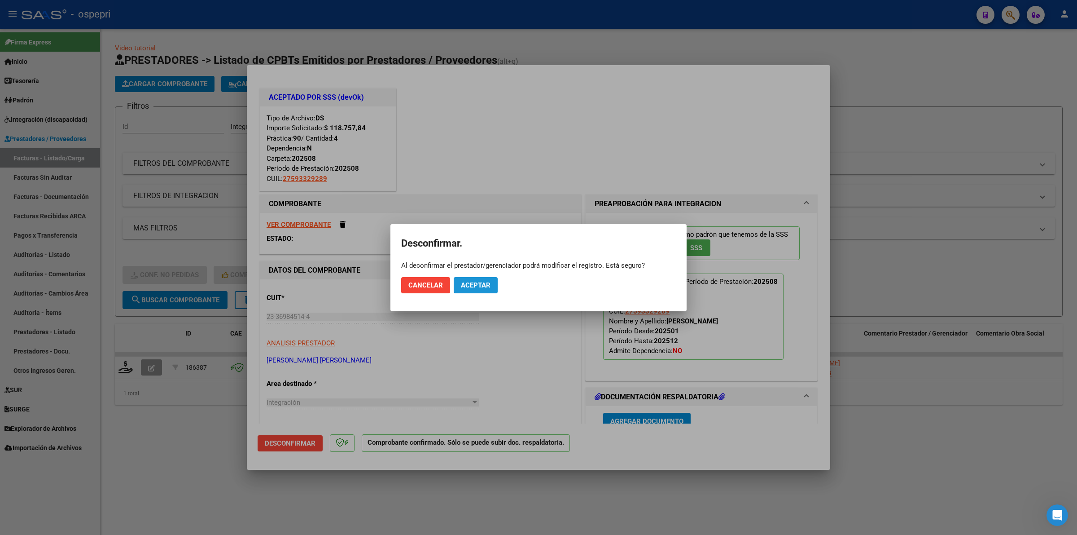
drag, startPoint x: 479, startPoint y: 283, endPoint x: 390, endPoint y: 300, distance: 90.9
click at [479, 283] on span "Aceptar" at bounding box center [476, 285] width 30 height 8
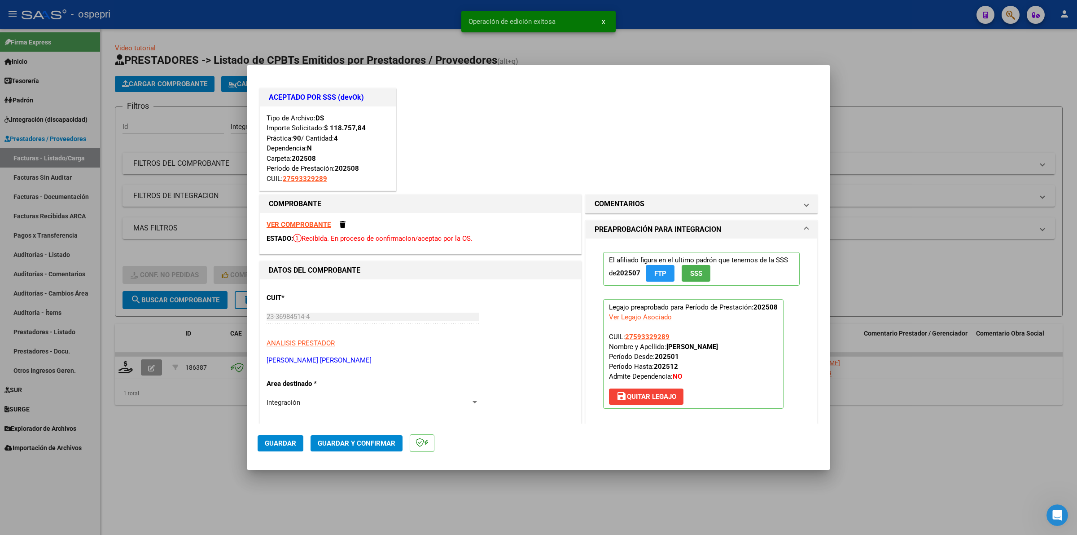
click at [320, 225] on strong "VER COMPROBANTE" at bounding box center [299, 224] width 64 height 8
type input "$ 0,00"
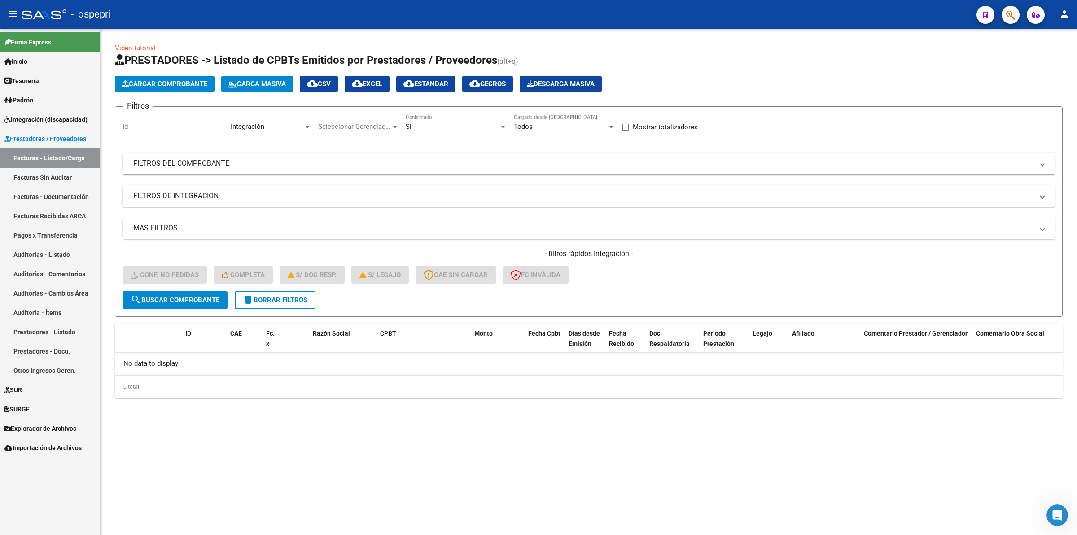
click at [283, 299] on span "delete Borrar Filtros" at bounding box center [275, 300] width 65 height 8
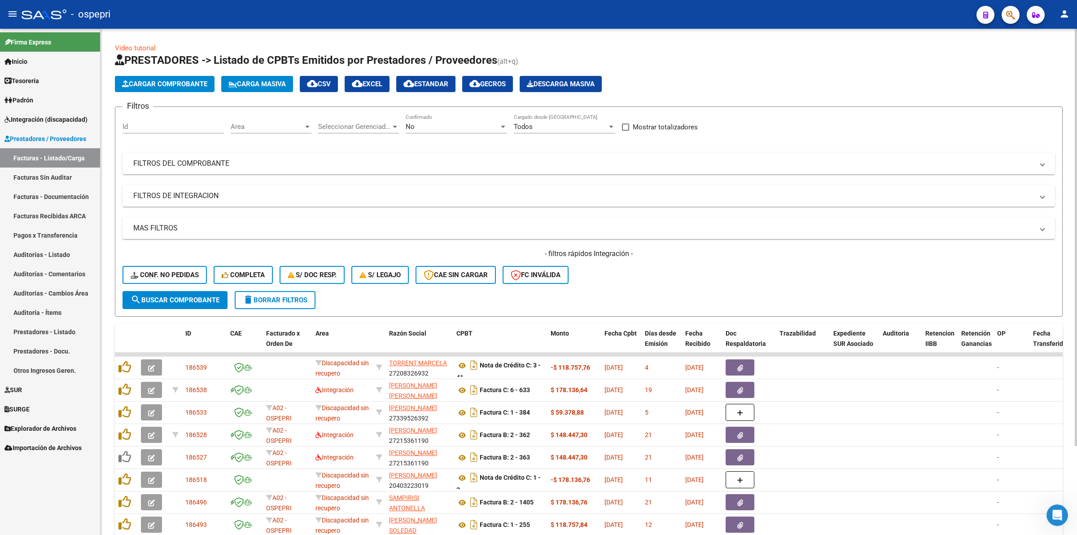
click at [213, 161] on mat-panel-title "FILTROS DEL COMPROBANTE" at bounding box center [583, 163] width 900 height 10
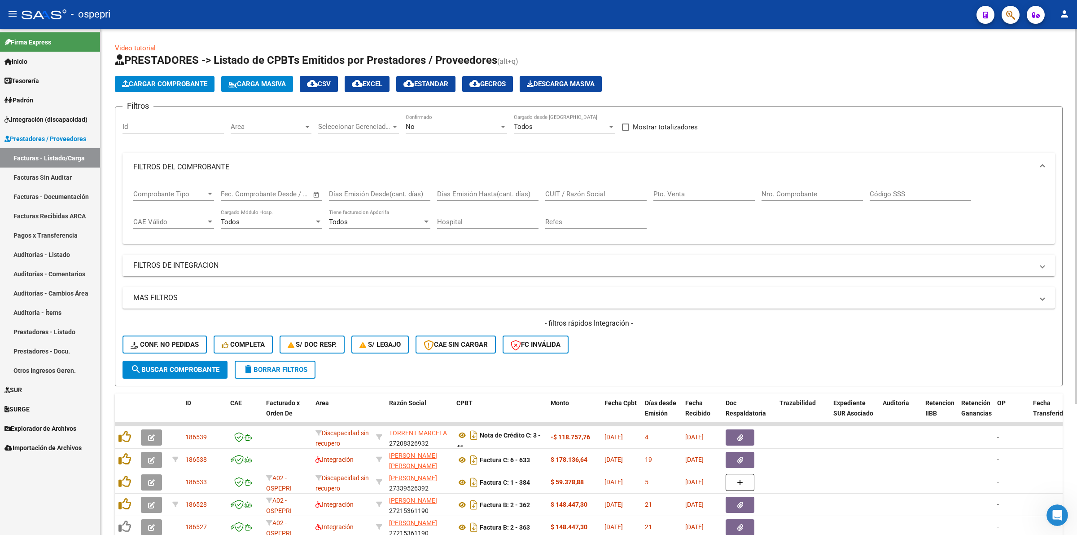
click at [582, 196] on input "CUIT / Razón Social" at bounding box center [595, 194] width 101 height 8
click at [546, 193] on input "lbarracin" at bounding box center [595, 194] width 101 height 8
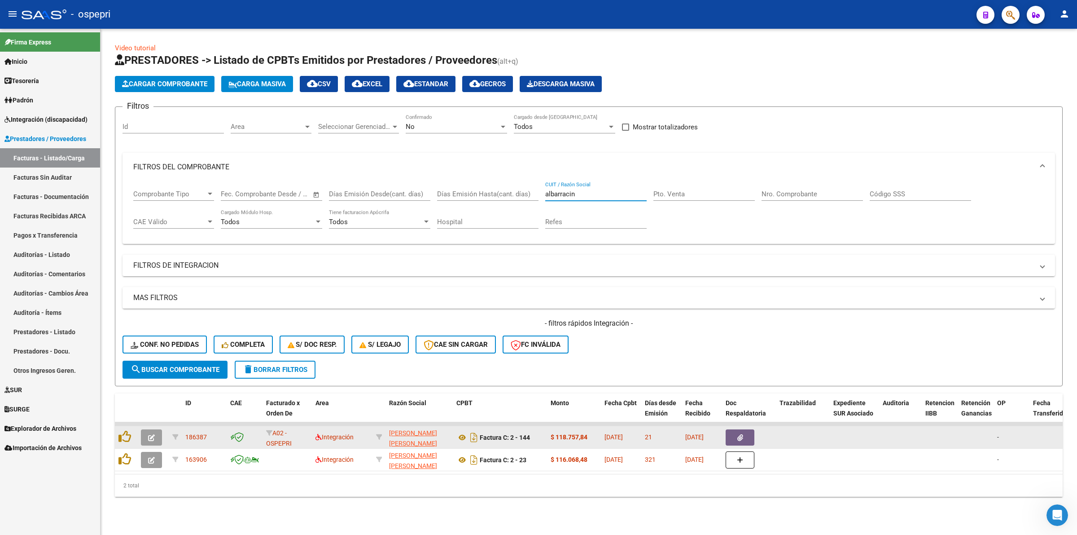
type input "albarracin"
click at [149, 440] on button "button" at bounding box center [151, 437] width 21 height 16
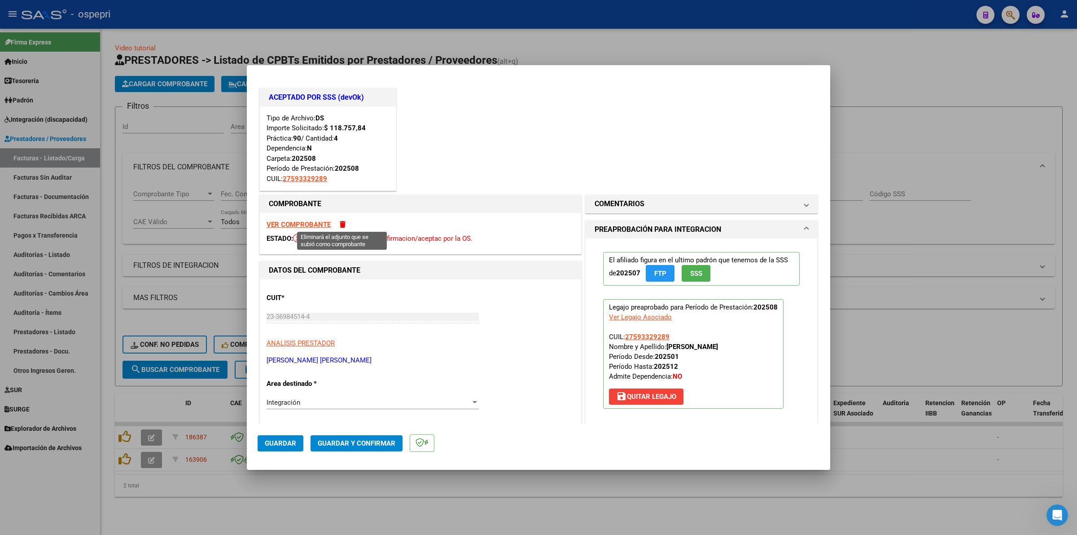
click at [341, 227] on span at bounding box center [343, 224] width 6 height 7
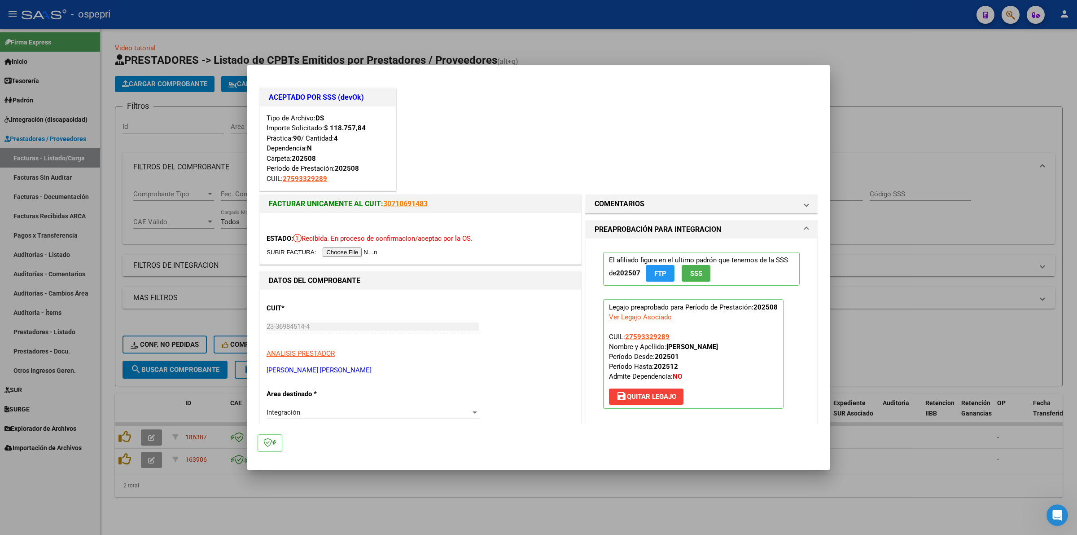
click at [361, 252] on input "file" at bounding box center [324, 251] width 114 height 9
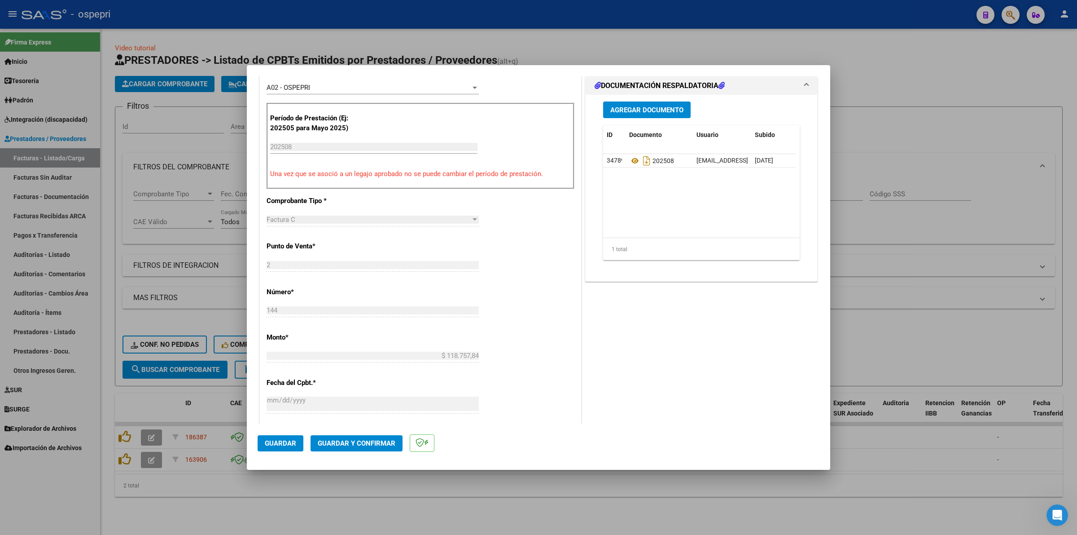
scroll to position [393, 0]
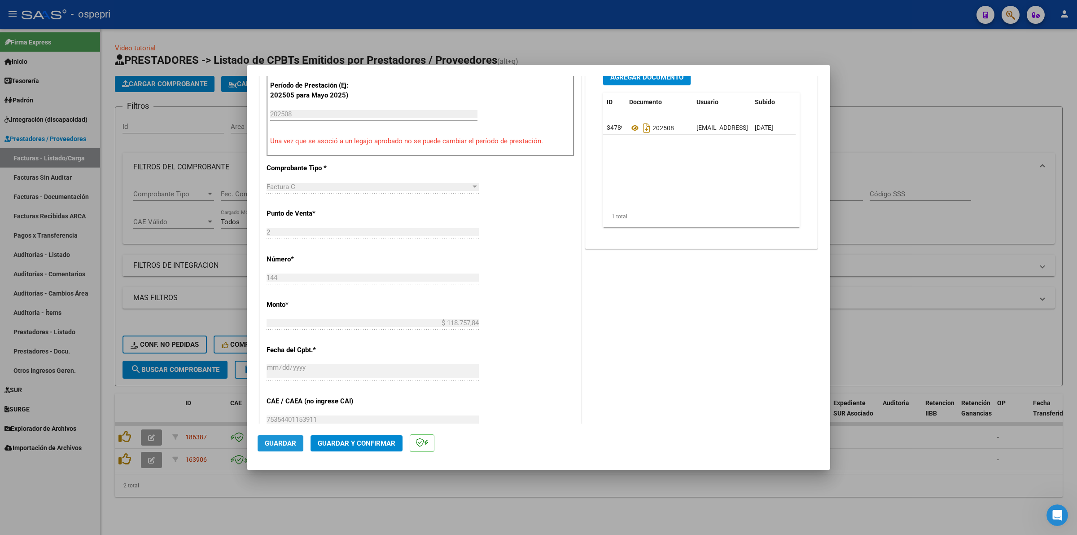
click at [293, 445] on span "Guardar" at bounding box center [280, 443] width 31 height 8
click at [346, 441] on span "Guardar y Confirmar" at bounding box center [357, 443] width 78 height 8
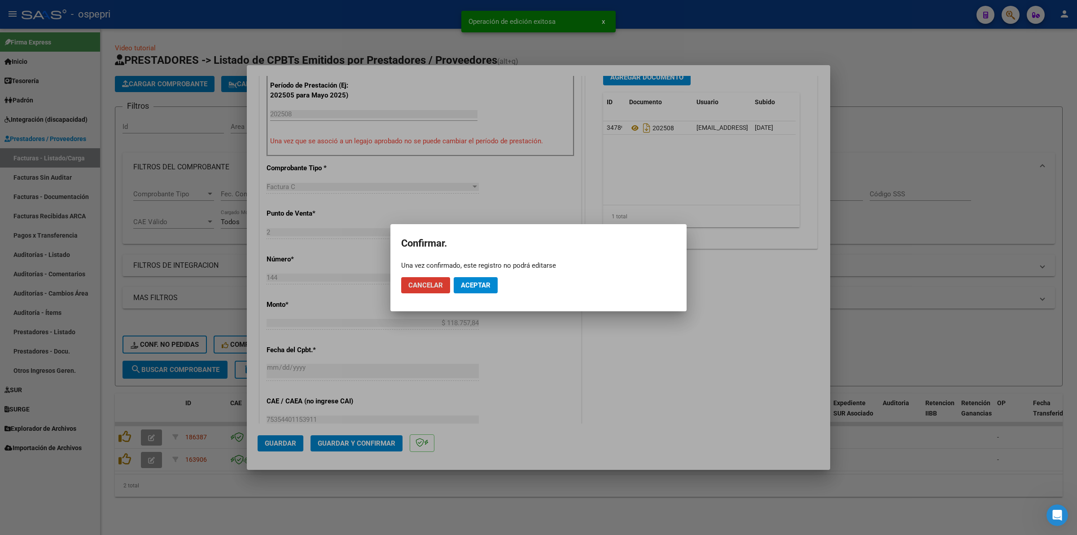
click at [476, 282] on span "Aceptar" at bounding box center [476, 285] width 30 height 8
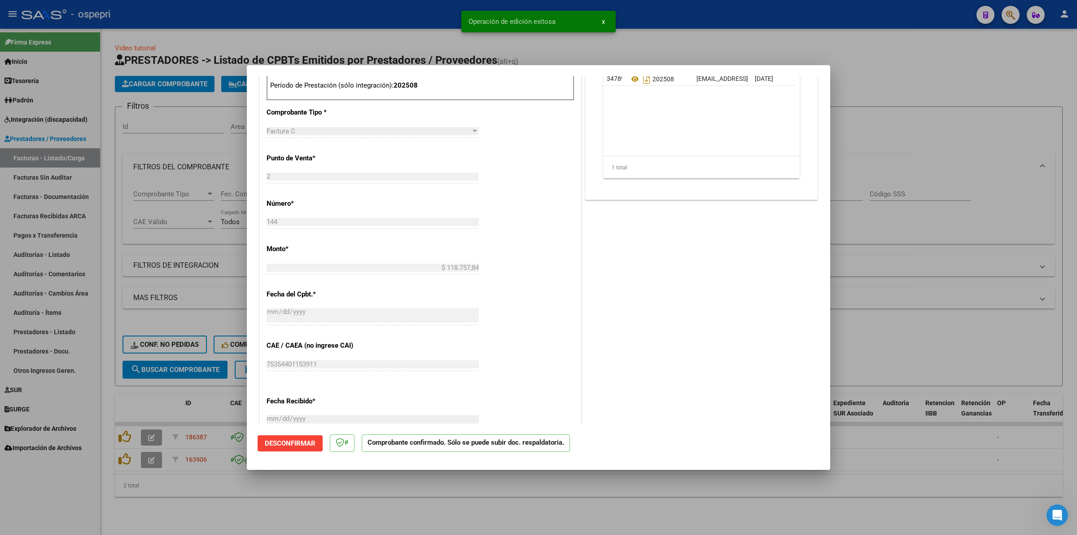
type input "$ 0,00"
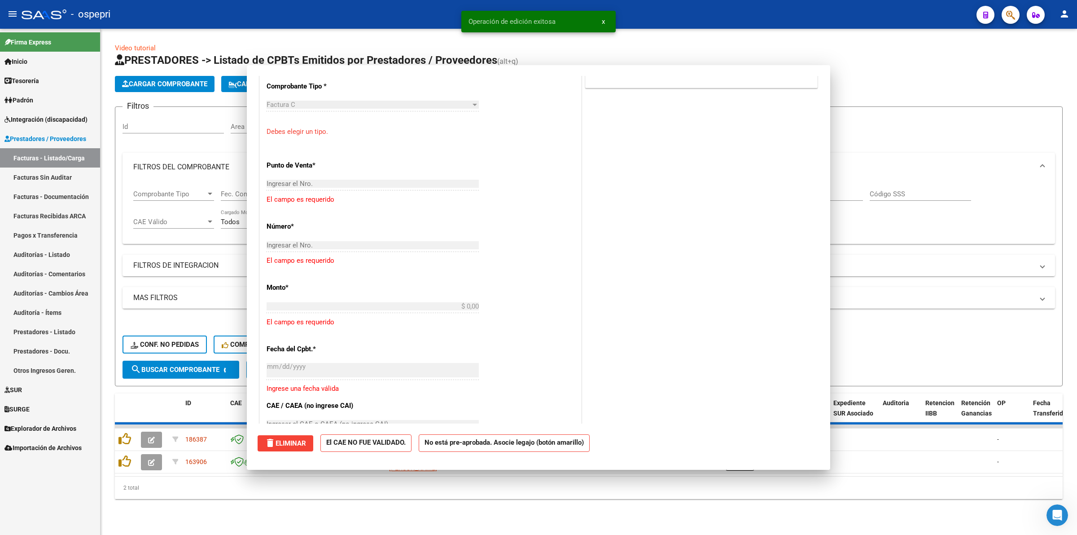
scroll to position [0, 0]
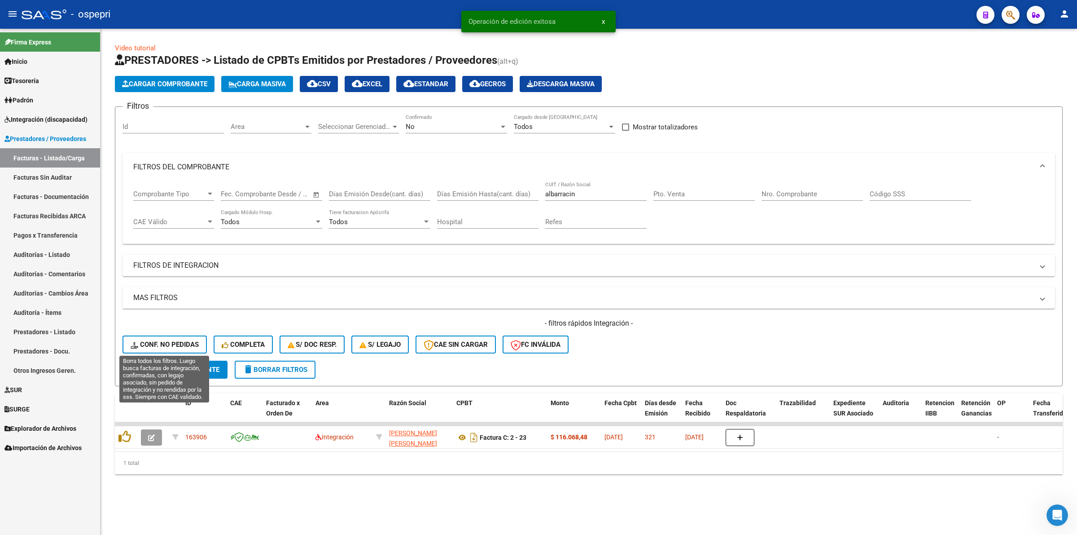
click at [180, 344] on span "Conf. no pedidas" at bounding box center [165, 344] width 68 height 8
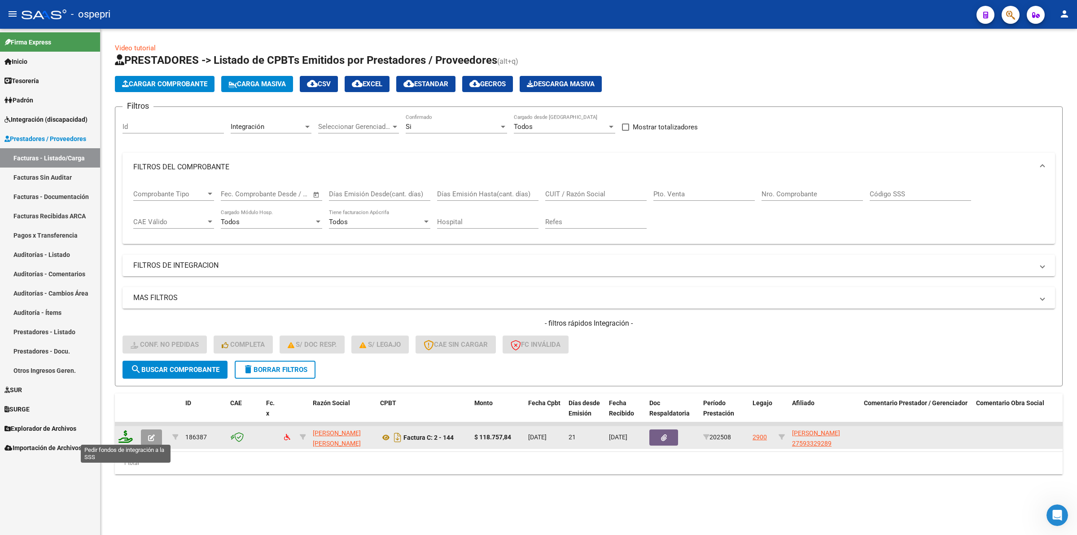
click at [122, 434] on icon at bounding box center [126, 436] width 14 height 13
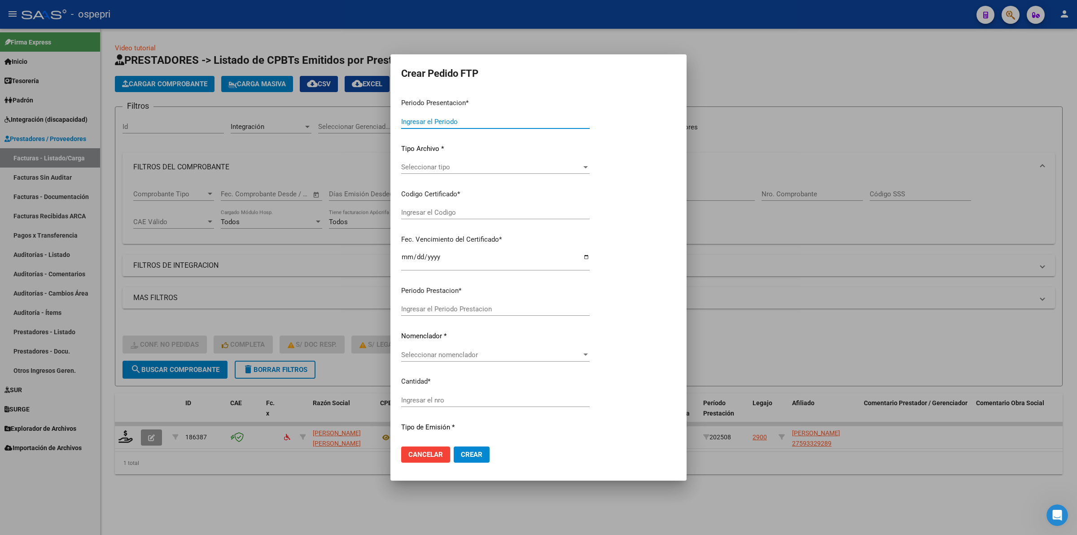
type input "202508"
type input "$ 118.757,84"
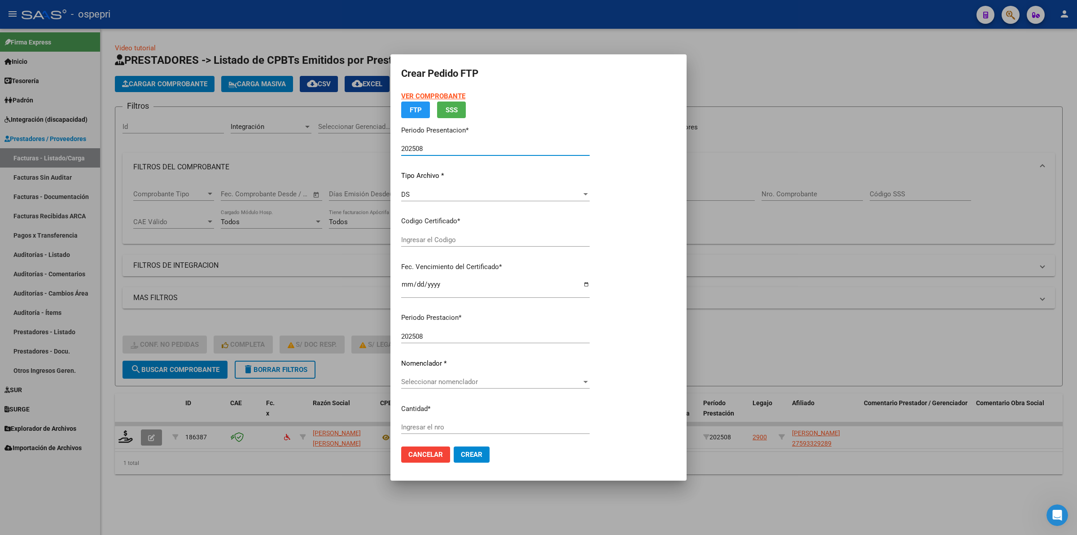
type input "2759332928-9"
type input "2026-05-05"
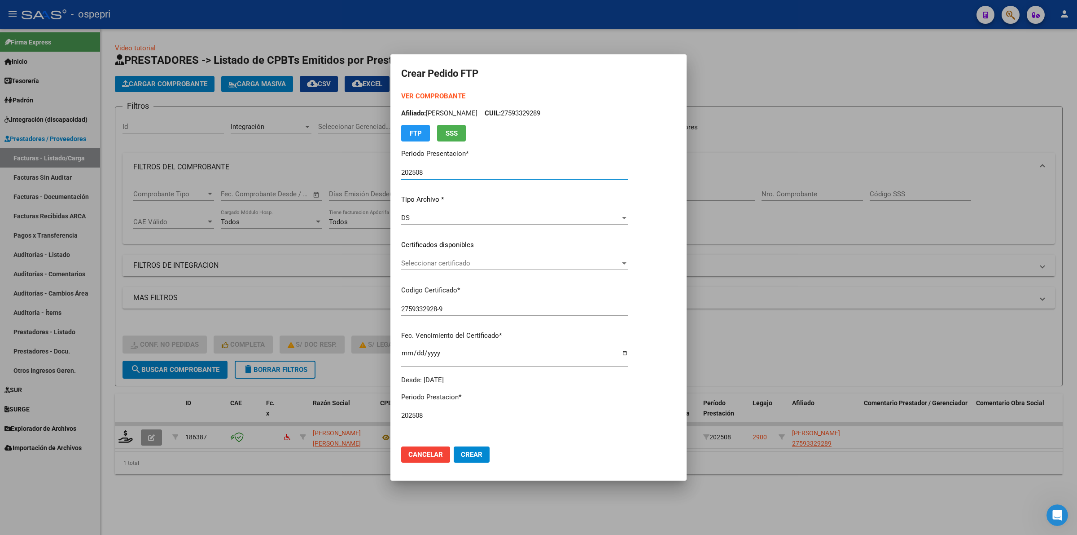
click at [443, 89] on form "Crear Pedido FTP VER COMPROBANTE ARCA Padrón Afiliado: BEDNAREK ASTOR NEHUEN CU…" at bounding box center [538, 267] width 275 height 404
click at [447, 92] on strong "VER COMPROBANTE" at bounding box center [433, 96] width 64 height 8
click at [444, 269] on div "Seleccionar certificado Seleccionar certificado" at bounding box center [514, 262] width 227 height 13
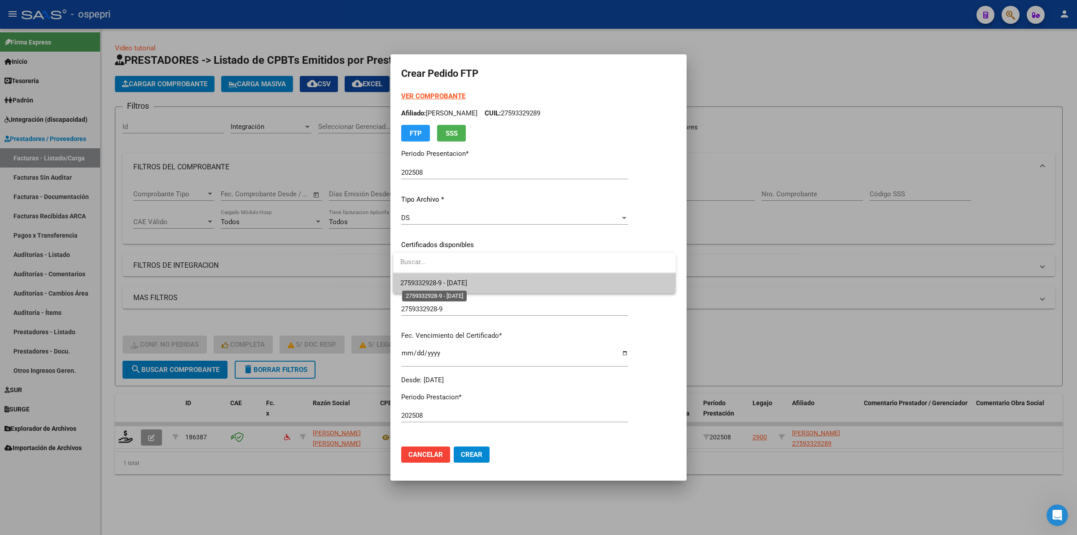
click at [456, 281] on span "2759332928-9 - 2026-05-05" at bounding box center [433, 283] width 67 height 8
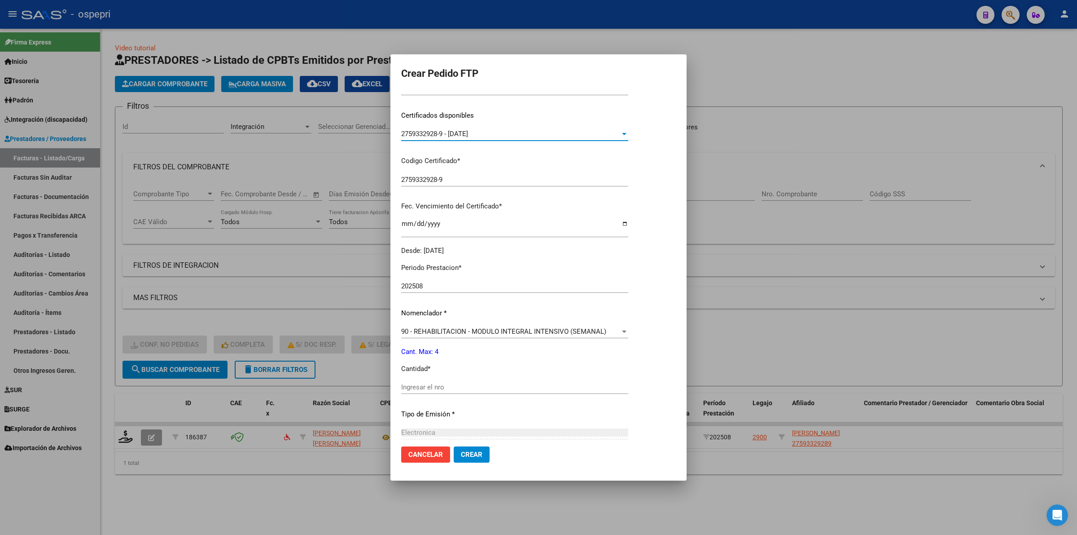
scroll to position [224, 0]
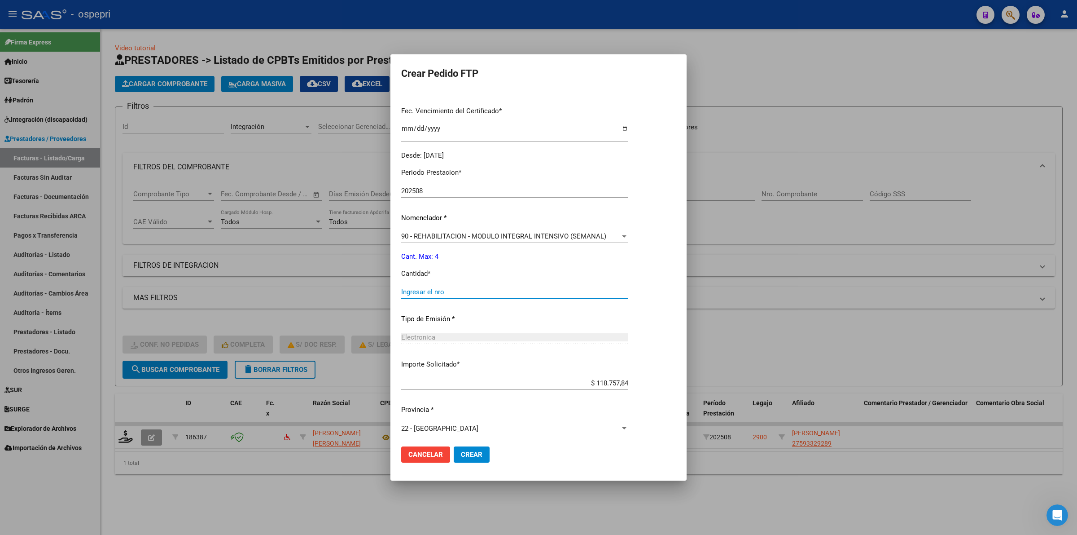
click at [447, 291] on input "Ingresar el nro" at bounding box center [514, 292] width 227 height 8
type input "4"
click at [469, 458] on button "Crear" at bounding box center [472, 454] width 36 height 16
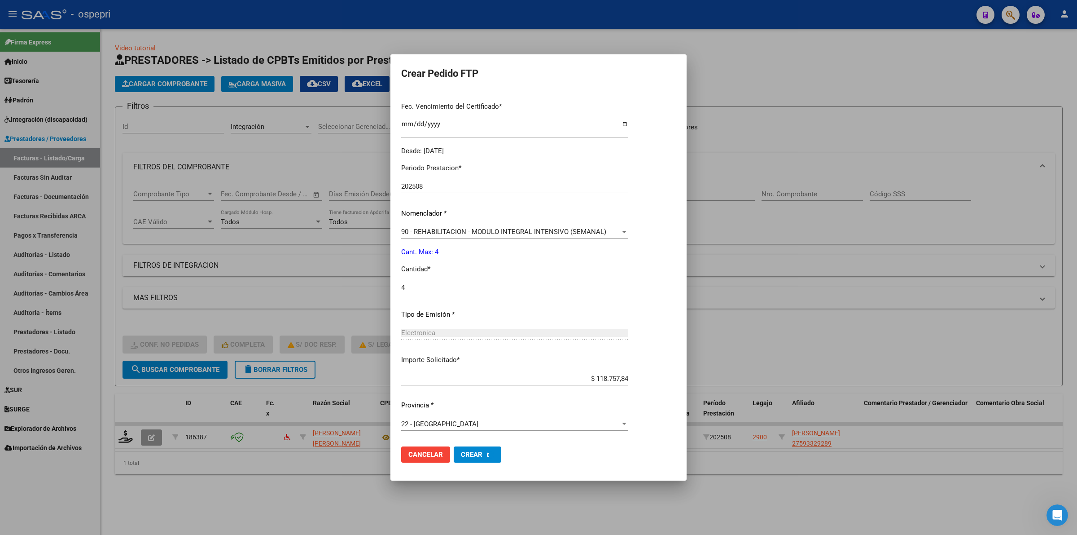
scroll to position [0, 0]
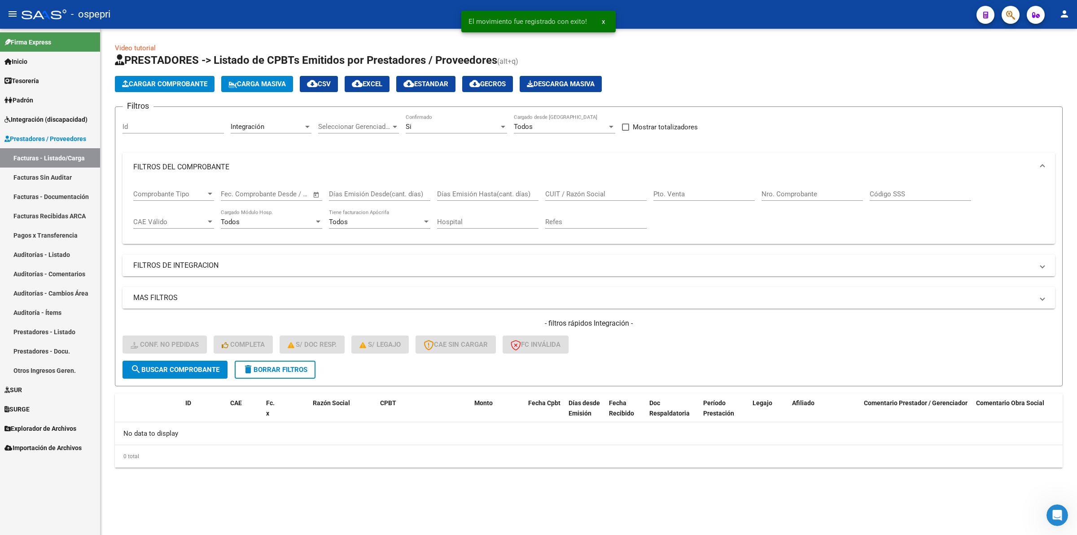
click at [307, 368] on span "delete Borrar Filtros" at bounding box center [275, 369] width 65 height 8
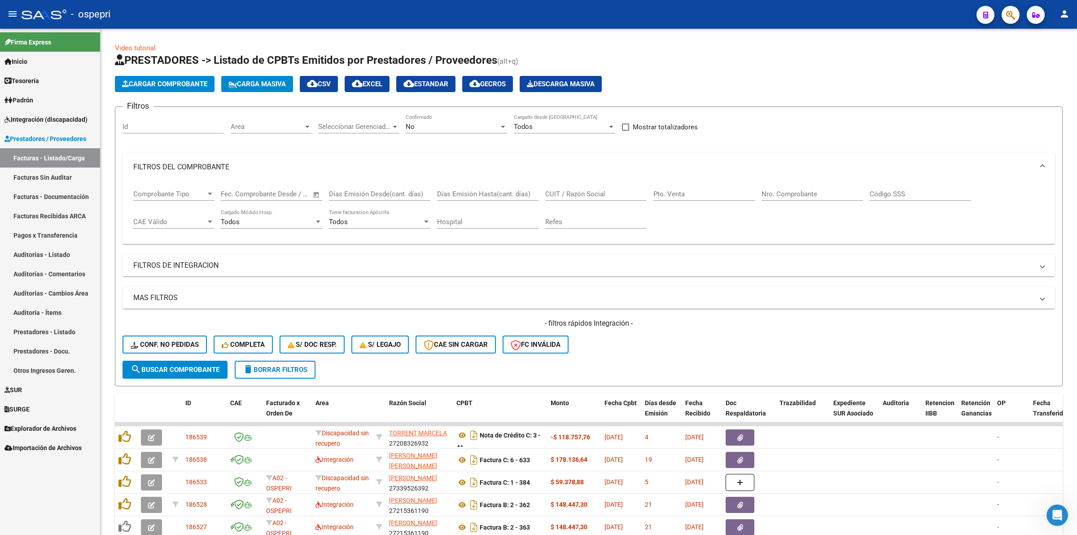
click at [66, 125] on link "Integración (discapacidad)" at bounding box center [50, 119] width 100 height 19
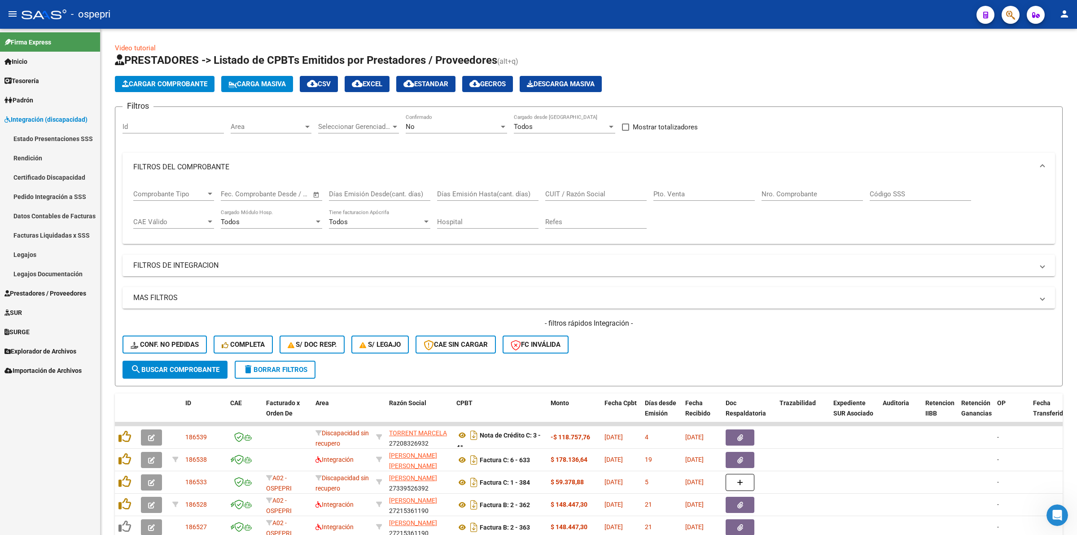
click at [72, 200] on link "Pedido Integración a SSS" at bounding box center [50, 196] width 100 height 19
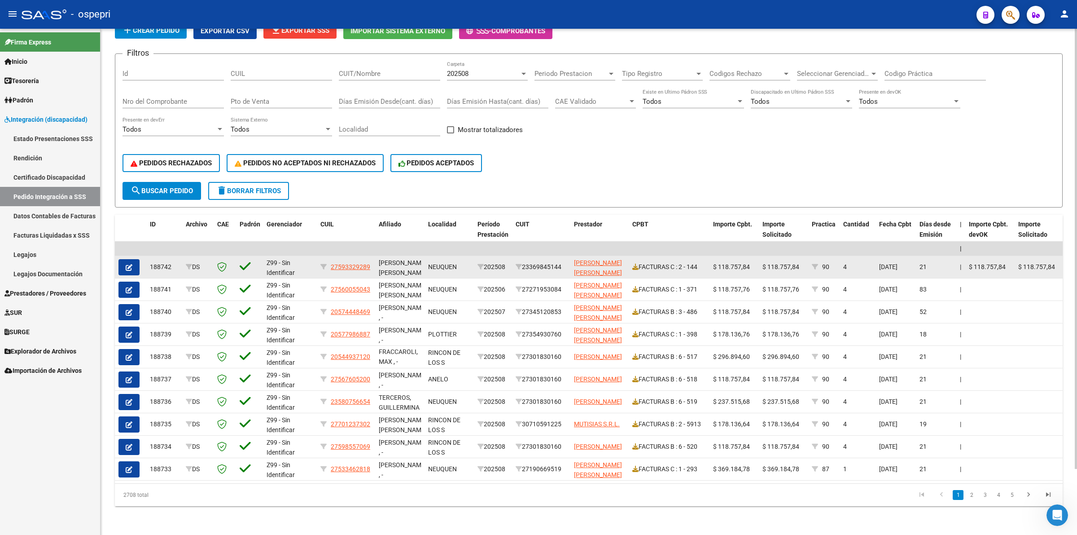
click at [640, 262] on div "FACTURAS C : 2 - 144" at bounding box center [670, 267] width 74 height 10
click at [633, 264] on icon at bounding box center [636, 267] width 6 height 6
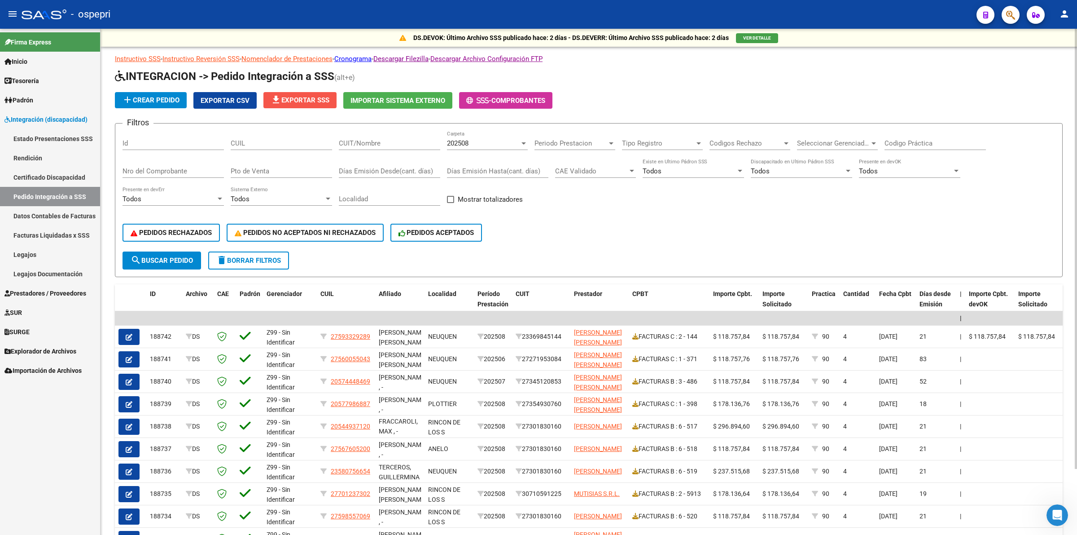
click at [313, 99] on span "file_download Exportar SSS" at bounding box center [300, 100] width 59 height 8
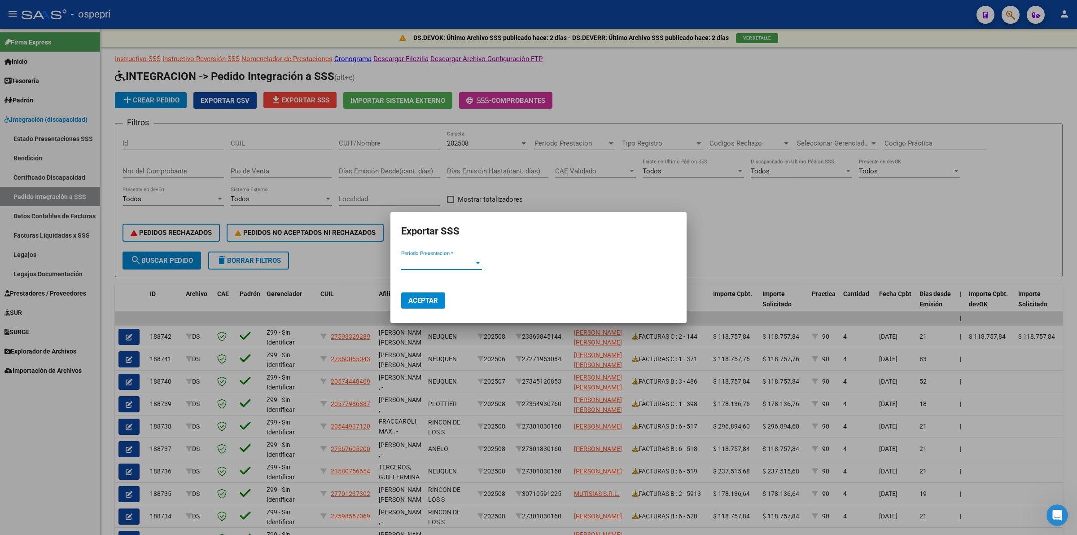
drag, startPoint x: 422, startPoint y: 255, endPoint x: 426, endPoint y: 264, distance: 9.3
click at [423, 257] on mat-dialog-content "Periodo Presentacion * Periodo Presentacion *" at bounding box center [539, 263] width 296 height 29
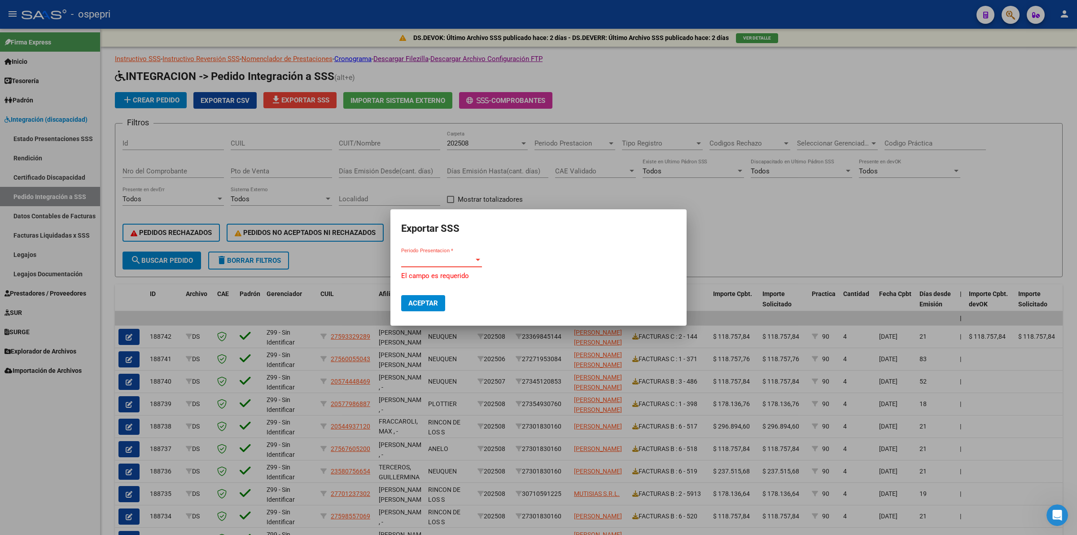
click at [426, 264] on span "Periodo Presentacion *" at bounding box center [437, 260] width 73 height 8
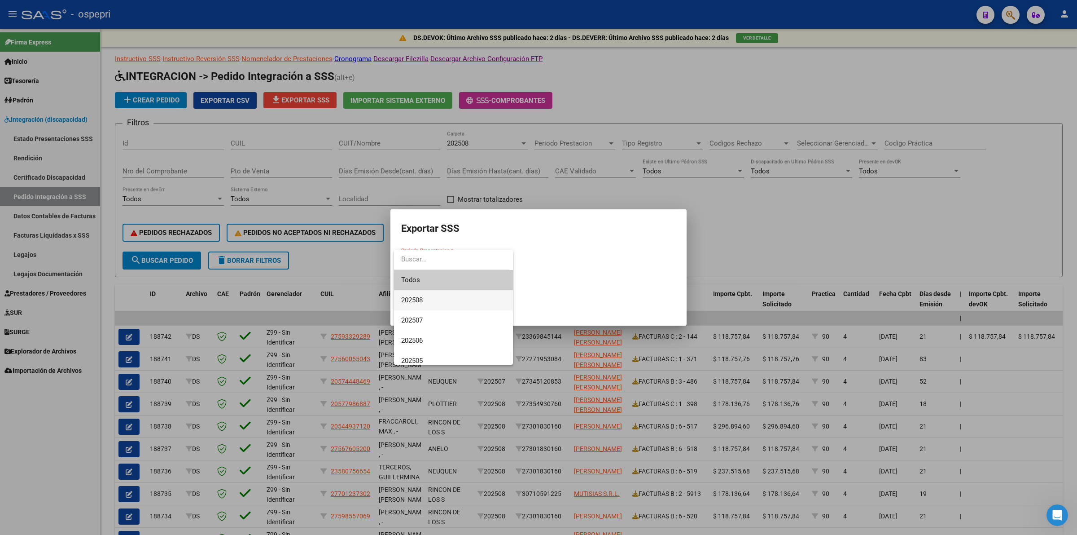
click at [431, 297] on span "202508" at bounding box center [453, 300] width 105 height 20
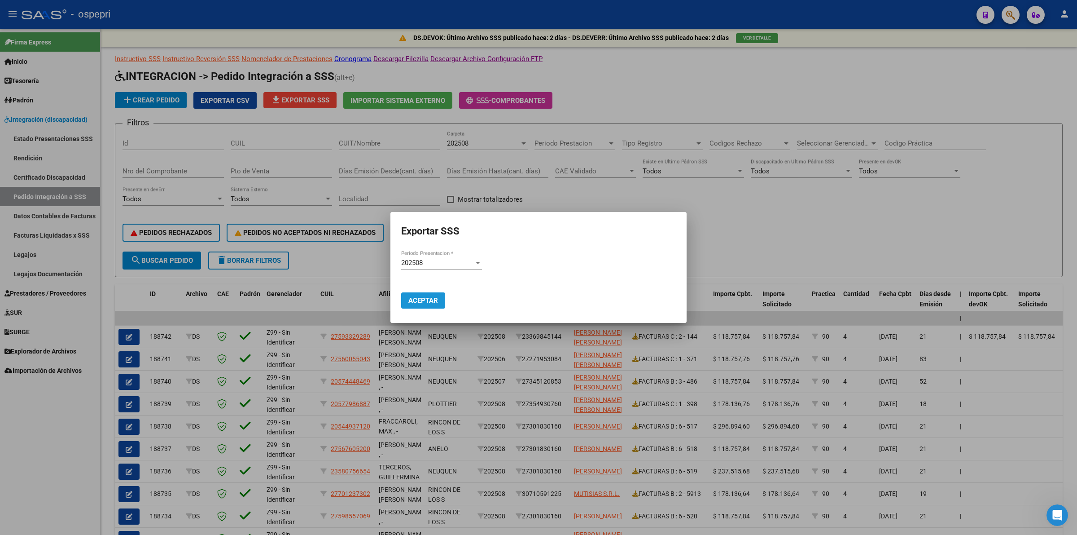
click at [432, 301] on span "Aceptar" at bounding box center [424, 300] width 30 height 8
click at [972, 110] on div at bounding box center [538, 267] width 1077 height 535
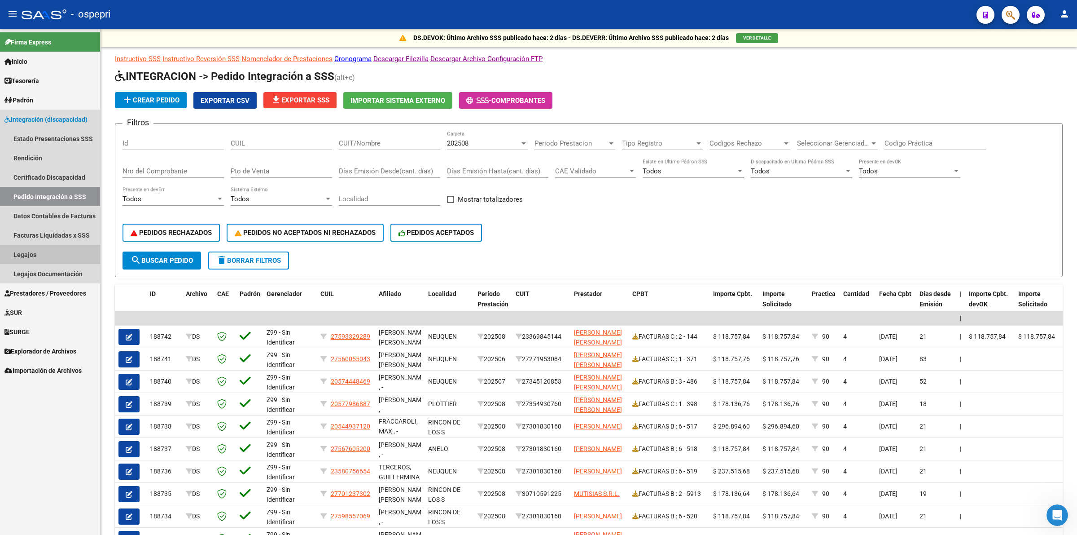
click at [54, 254] on link "Legajos" at bounding box center [50, 254] width 100 height 19
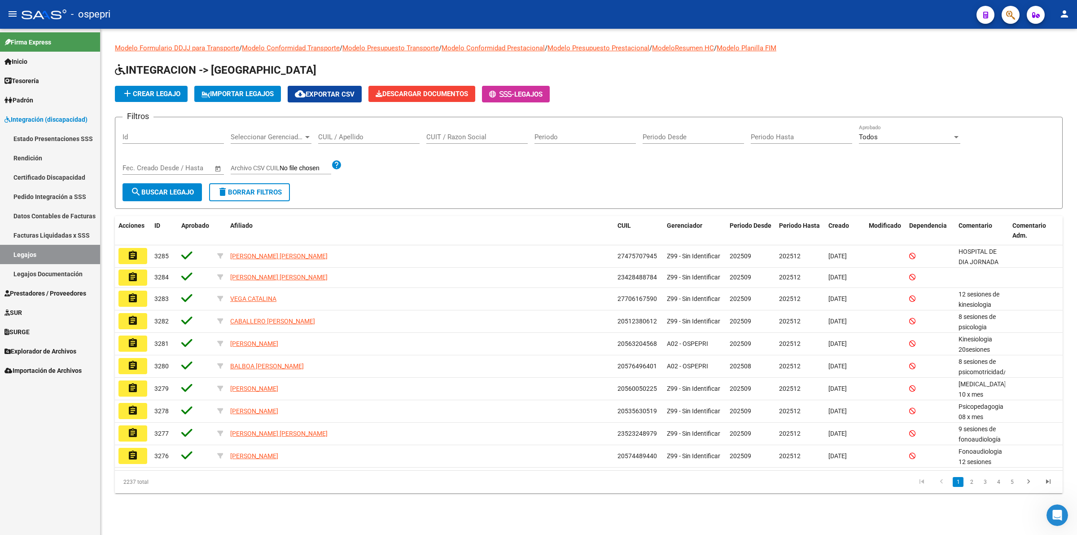
click at [396, 138] on input "CUIL / Apellido" at bounding box center [368, 137] width 101 height 8
paste input "27577191056"
type input "27577191056"
click at [191, 188] on span "search Buscar Legajo" at bounding box center [162, 192] width 63 height 8
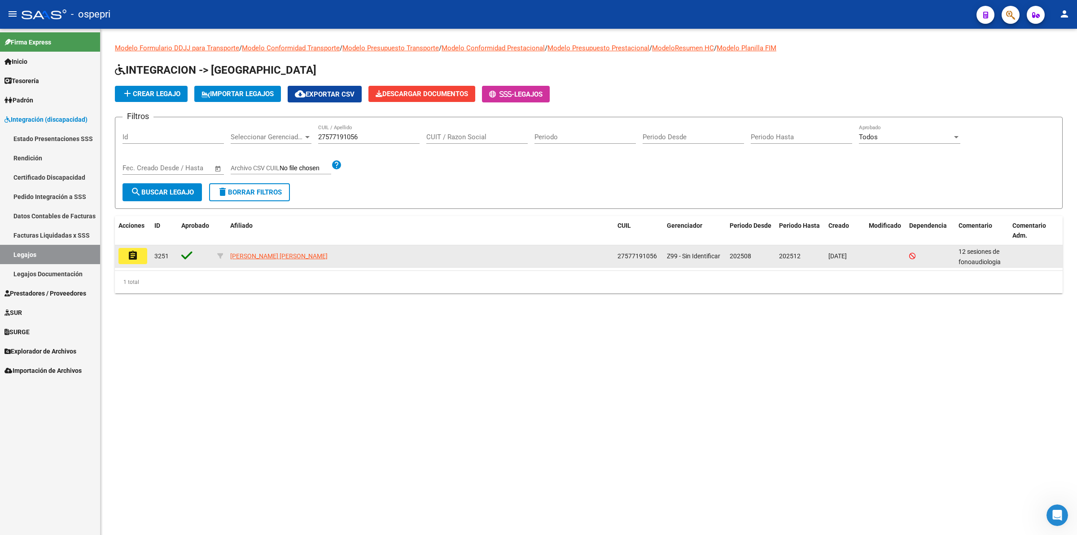
click at [133, 256] on mat-icon "assignment" at bounding box center [132, 255] width 11 height 11
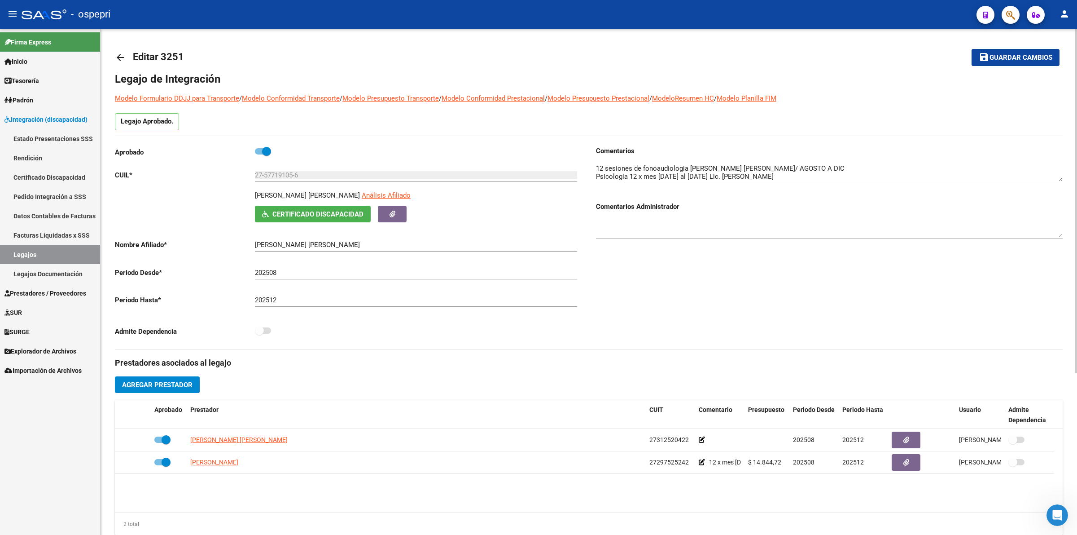
click at [290, 210] on span "Certificado Discapacidad" at bounding box center [317, 214] width 91 height 8
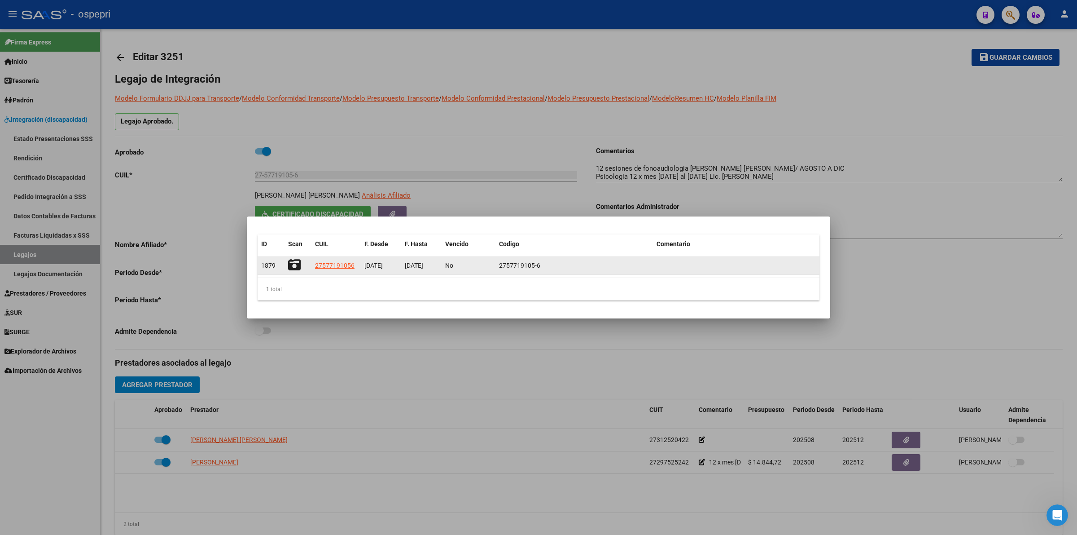
click at [297, 264] on icon at bounding box center [294, 265] width 13 height 13
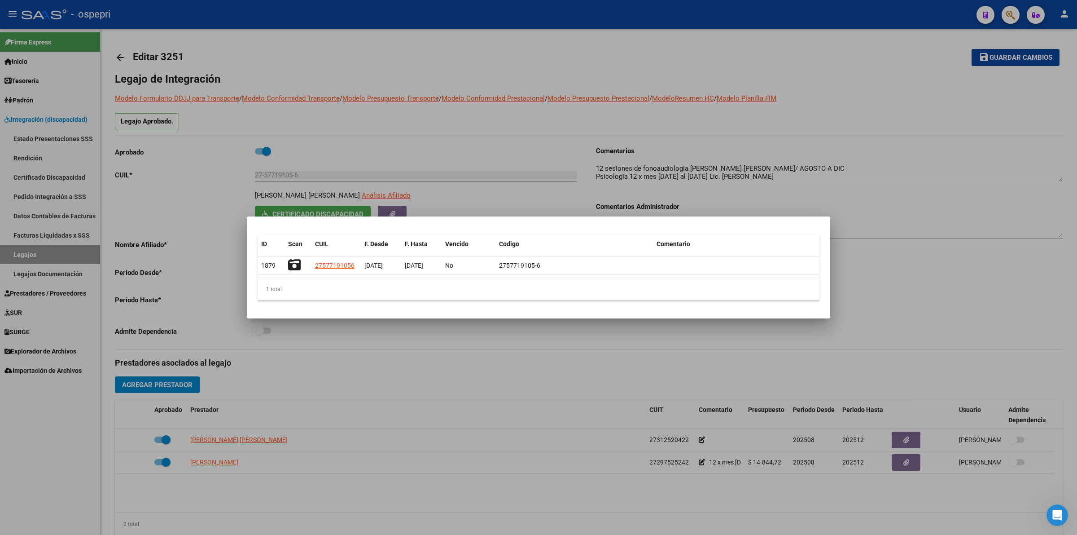
click at [16, 192] on div at bounding box center [538, 267] width 1077 height 535
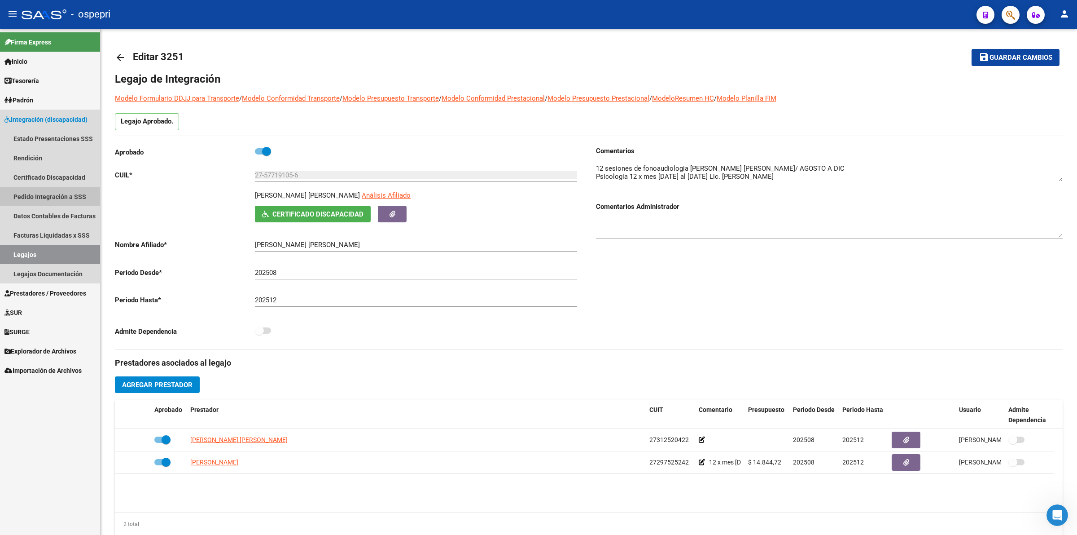
click at [23, 198] on link "Pedido Integración a SSS" at bounding box center [50, 196] width 100 height 19
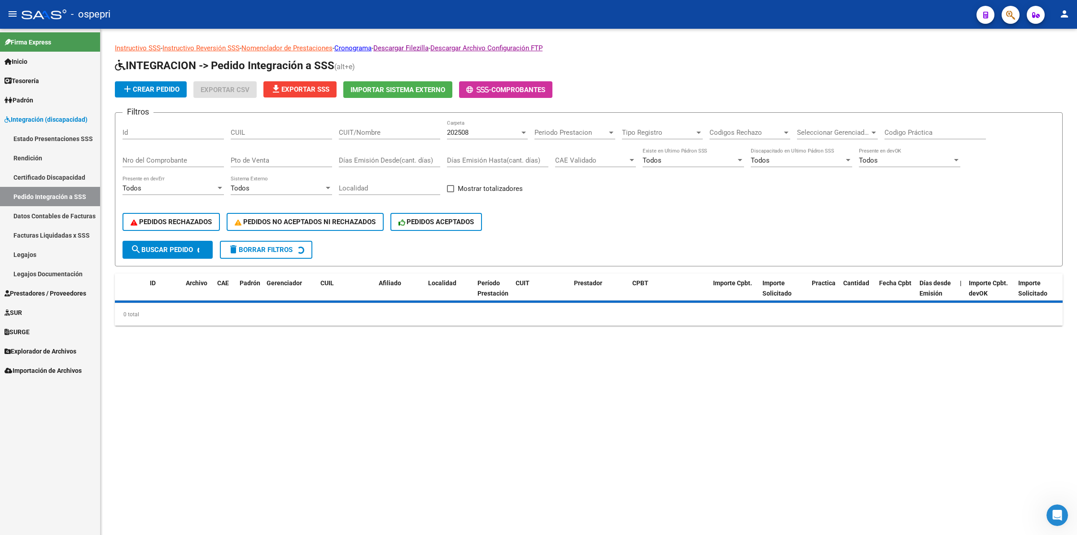
click at [386, 134] on div "CUIT/Nombre" at bounding box center [389, 129] width 101 height 19
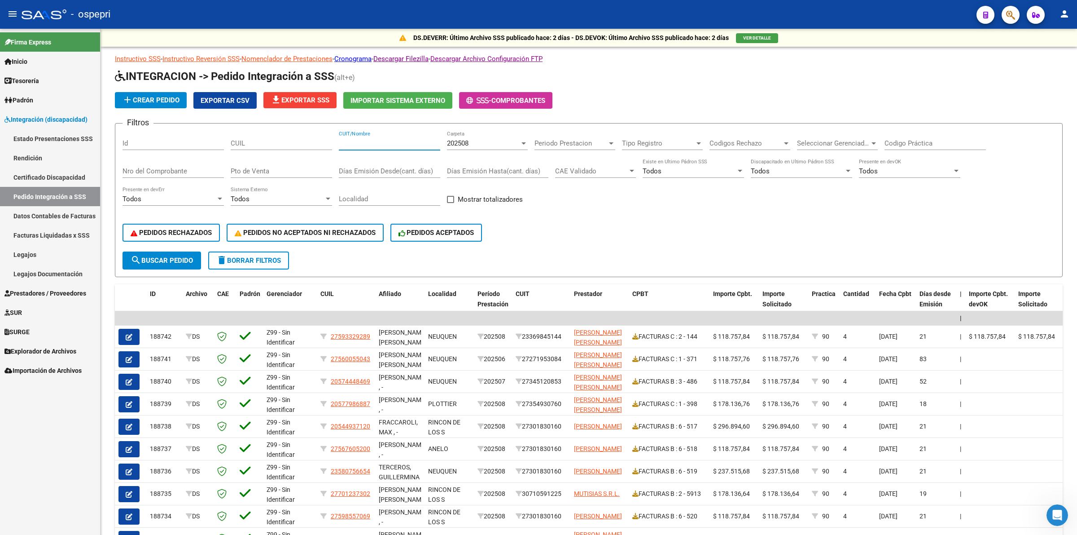
paste input "27340830623"
type input "27340830623"
click at [138, 251] on button "search Buscar Pedido" at bounding box center [162, 260] width 79 height 18
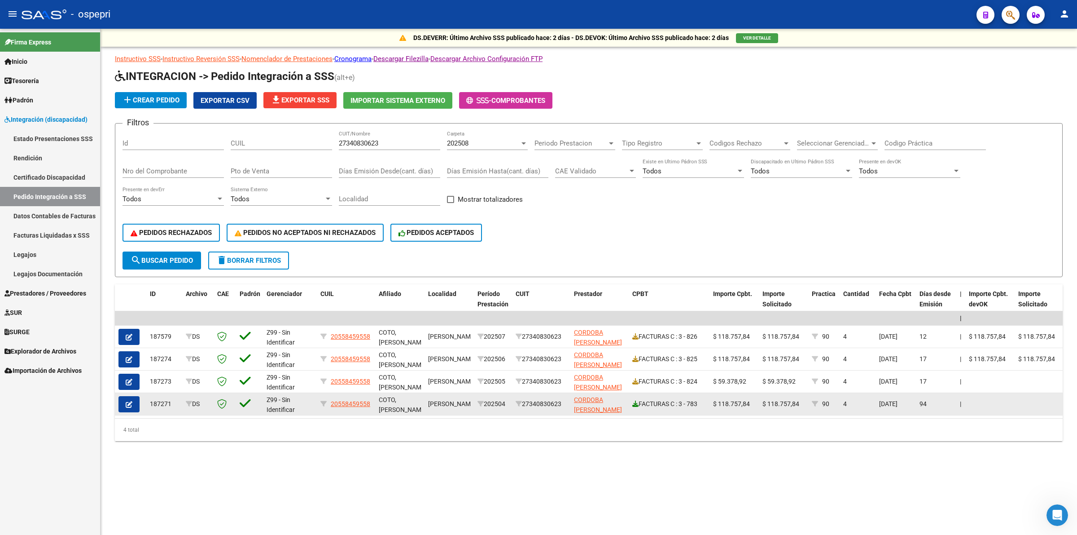
click at [636, 400] on icon at bounding box center [636, 403] width 6 height 6
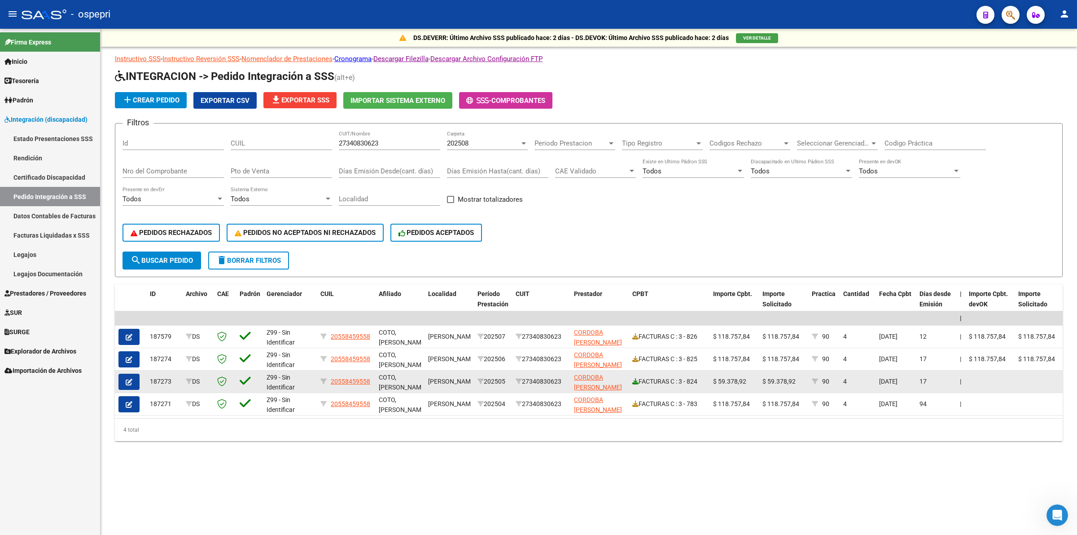
click at [635, 378] on icon at bounding box center [636, 381] width 6 height 6
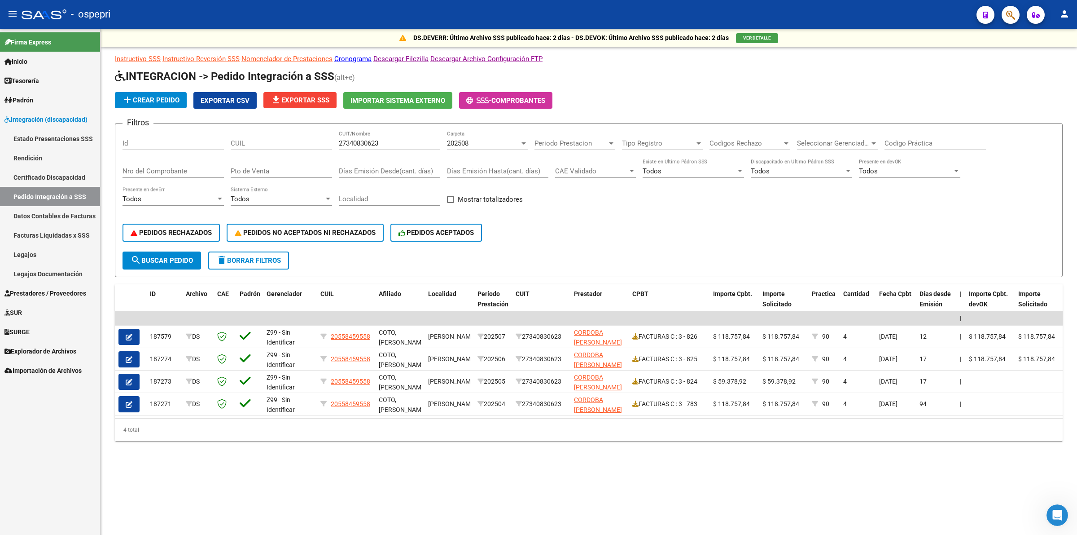
click at [379, 450] on div "DS.DEVERR: Último Archivo SSS publicado hace: 2 días - DS.DEVOK: Último Archivo…" at bounding box center [589, 249] width 977 height 441
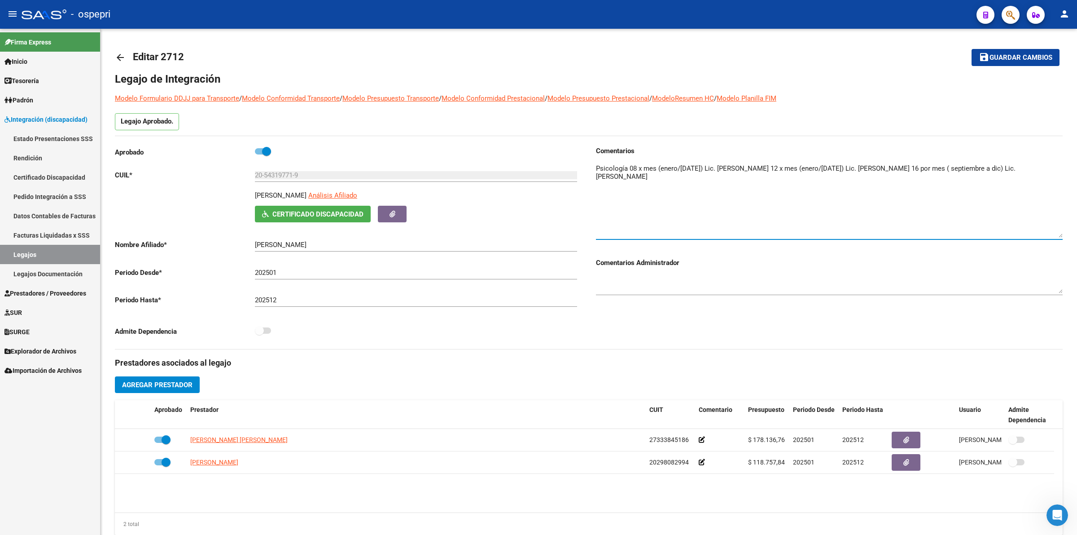
scroll to position [431, 0]
click at [48, 295] on span "Prestadores / Proveedores" at bounding box center [45, 293] width 82 height 10
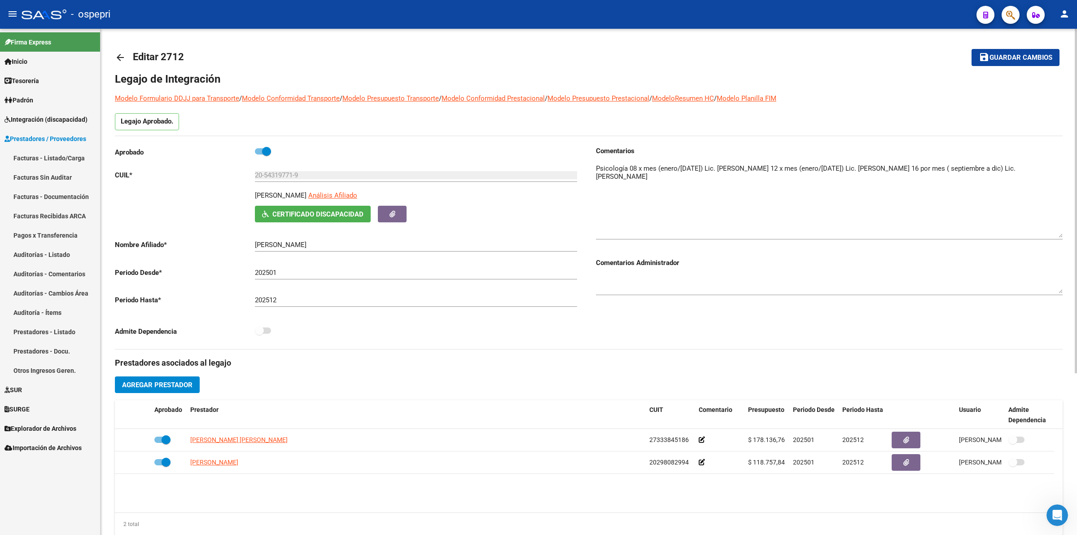
click at [122, 57] on mat-icon "arrow_back" at bounding box center [120, 57] width 11 height 11
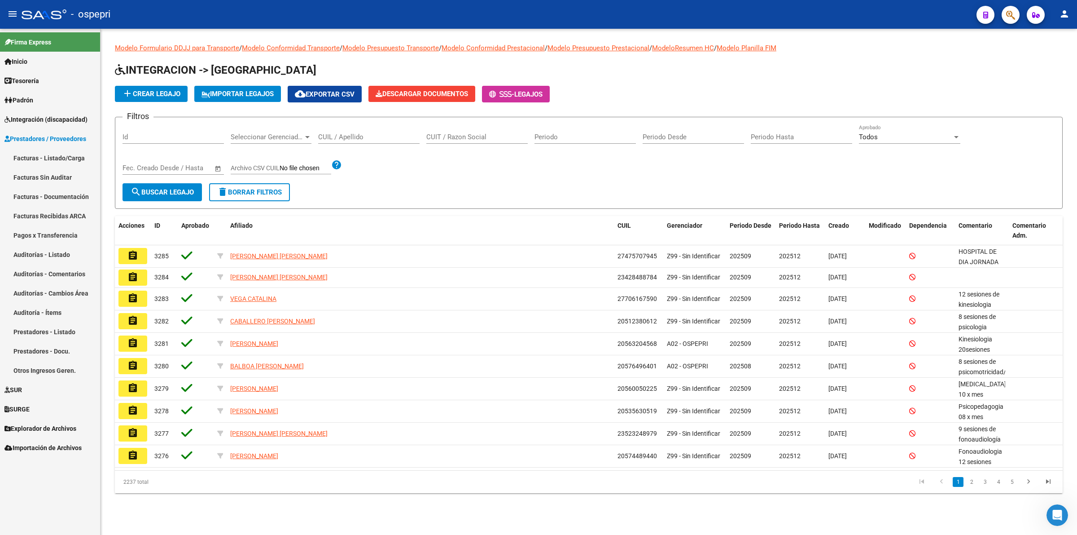
click at [360, 138] on input "CUIL / Apellido" at bounding box center [368, 137] width 101 height 8
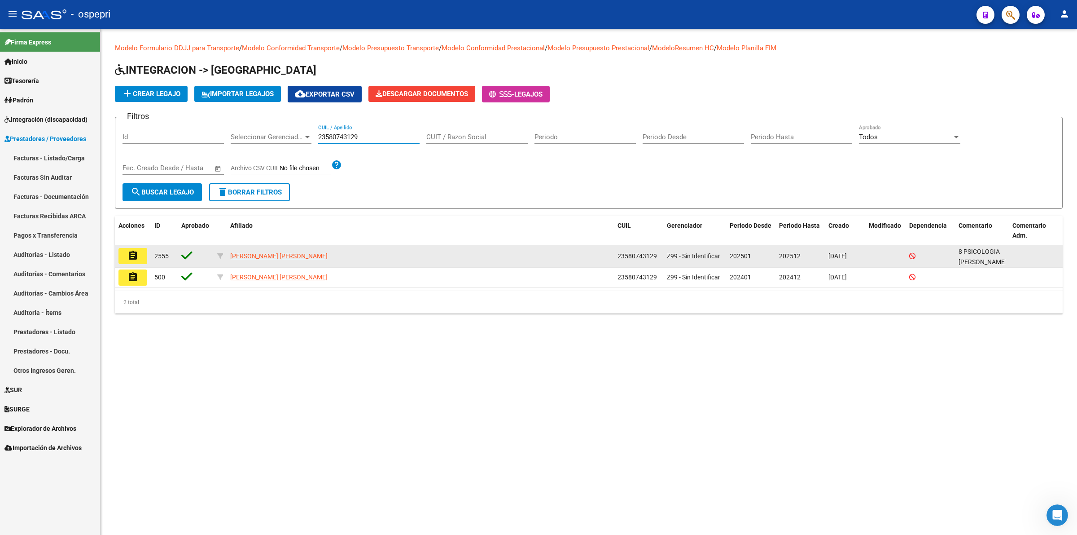
type input "23580743129"
click at [127, 248] on button "assignment" at bounding box center [133, 256] width 29 height 16
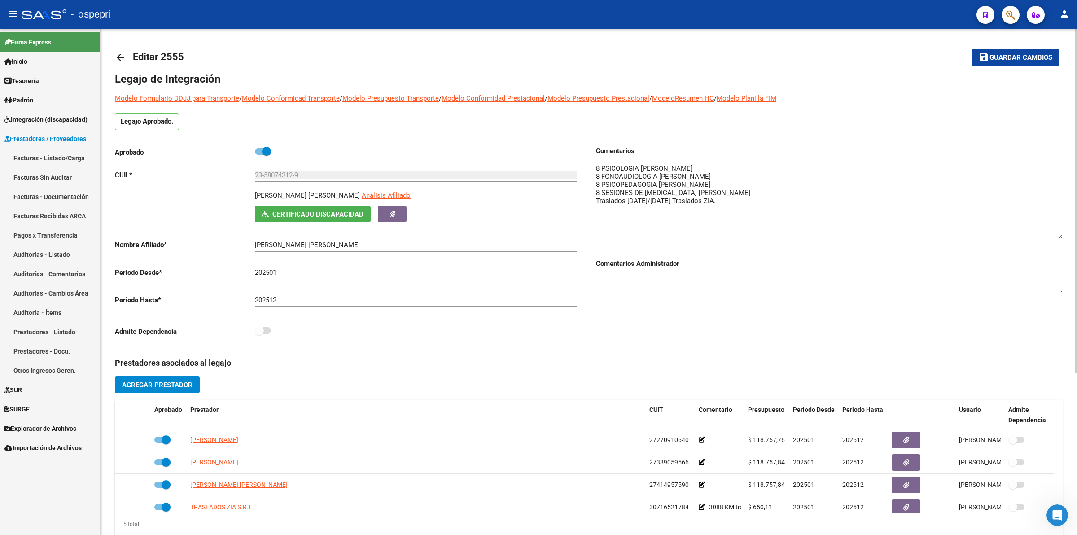
drag, startPoint x: 1060, startPoint y: 174, endPoint x: 1056, endPoint y: 220, distance: 46.9
click at [1062, 226] on textarea at bounding box center [829, 200] width 467 height 75
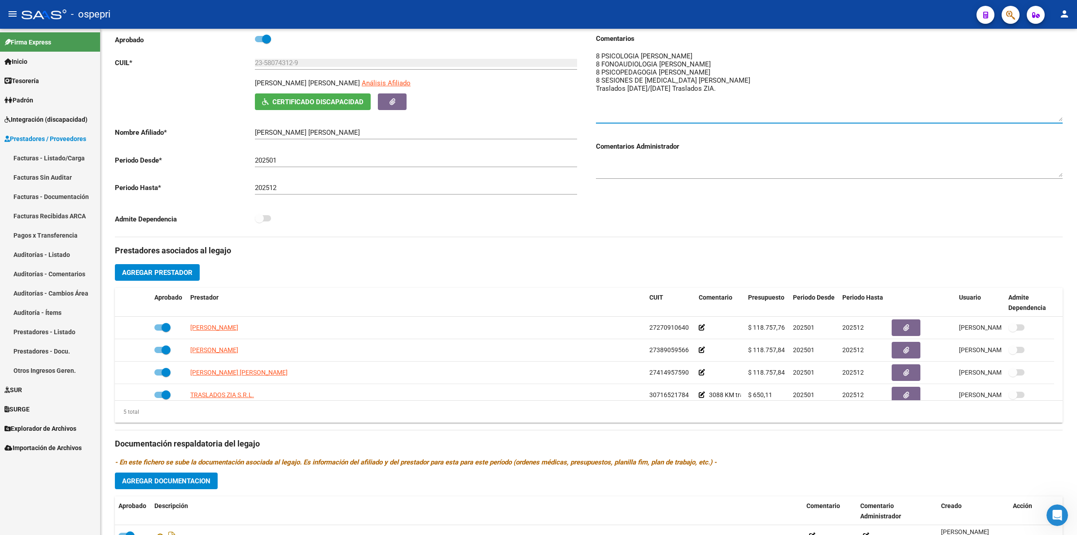
scroll to position [431, 0]
